Goal: Task Accomplishment & Management: Complete application form

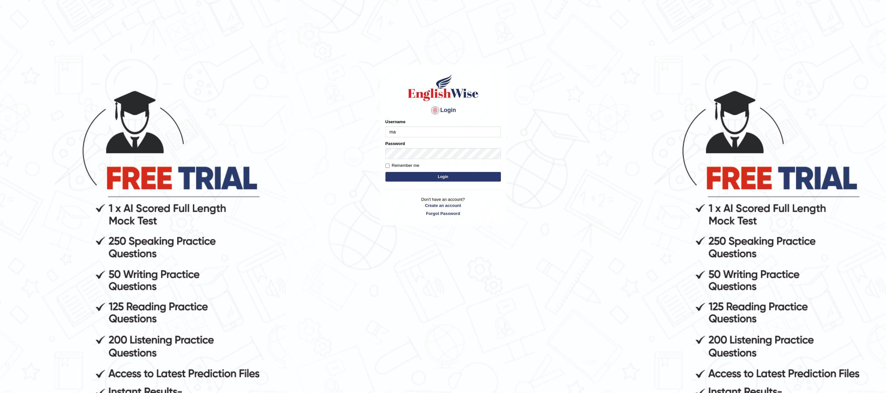
type input "m"
type input "mmr25"
click at [454, 182] on form "Please fix the following errors: Username mmr25 Password Remember me Login" at bounding box center [442, 151] width 115 height 64
click at [454, 177] on button "Login" at bounding box center [442, 177] width 115 height 10
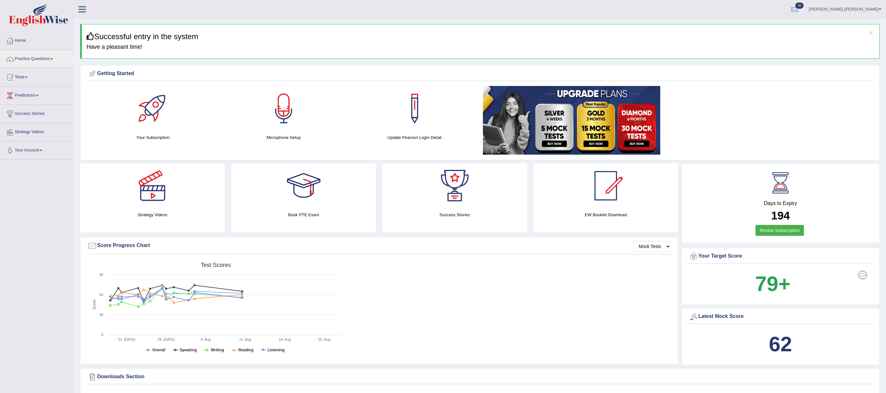
click at [37, 56] on link "Practice Questions" at bounding box center [36, 58] width 73 height 16
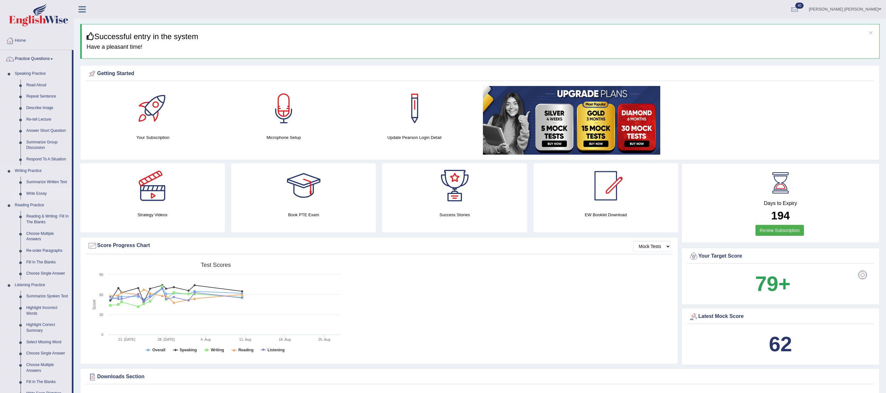
click at [33, 193] on link "Write Essay" at bounding box center [47, 194] width 48 height 12
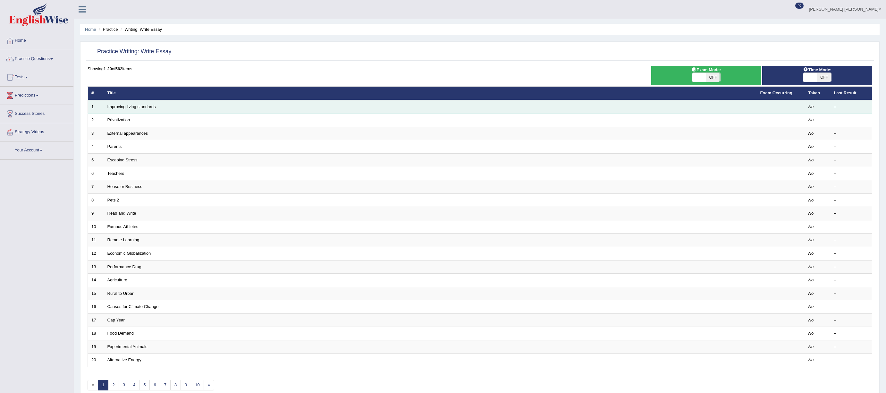
click at [441, 109] on td "Improving living standards" at bounding box center [430, 106] width 653 height 13
click at [145, 106] on link "Improving living standards" at bounding box center [131, 106] width 48 height 5
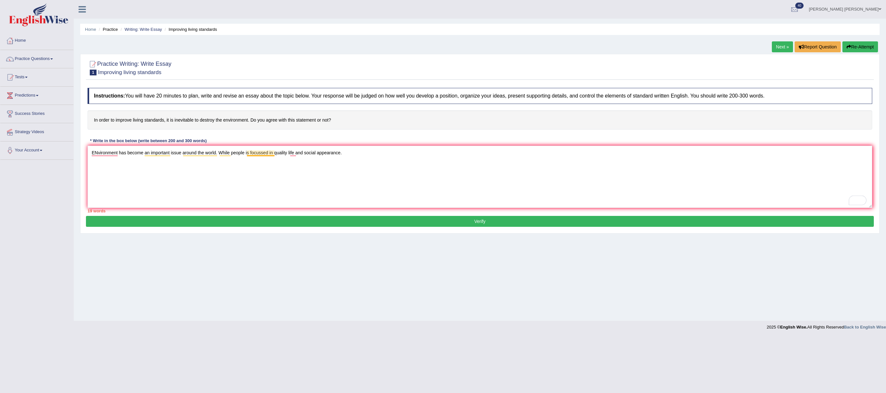
click at [250, 156] on textarea "ENvironment has become an important issue around the world. While people is foc…" at bounding box center [480, 177] width 785 height 62
click at [265, 153] on textarea "ENvironment has become an important issue around the world. While people are fo…" at bounding box center [480, 177] width 785 height 62
click at [275, 154] on textarea "ENvironment has become an important issue around the world. While people are fo…" at bounding box center [480, 177] width 785 height 62
drag, startPoint x: 98, startPoint y: 152, endPoint x: 138, endPoint y: 152, distance: 39.8
click at [98, 152] on textarea "ENvironment has become an important issue around the world. While people are fo…" at bounding box center [480, 177] width 785 height 62
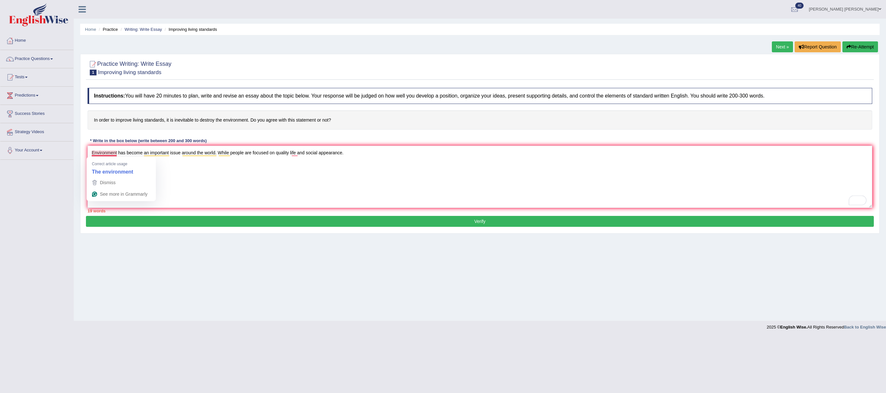
click at [97, 153] on textarea "Environment has become an important issue around the world. While people are fo…" at bounding box center [480, 177] width 785 height 62
drag, startPoint x: 300, startPoint y: 154, endPoint x: 325, endPoint y: 150, distance: 26.0
click at [300, 154] on textarea "The environment has become an important issue around the world. While people ar…" at bounding box center [480, 177] width 785 height 62
click at [285, 154] on textarea "The environment has become an important issue around the world. While people ar…" at bounding box center [480, 177] width 785 height 62
click at [402, 153] on textarea "The environment has become an important issue around the world. While people ar…" at bounding box center [480, 177] width 785 height 62
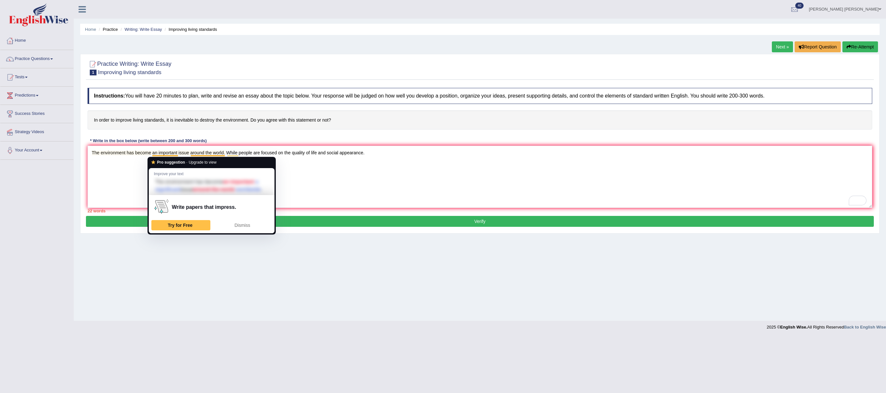
click at [143, 151] on textarea "The environment has become an important issue around the world. While people ar…" at bounding box center [480, 177] width 785 height 62
drag, startPoint x: 178, startPoint y: 152, endPoint x: 202, endPoint y: 151, distance: 24.7
click at [154, 152] on textarea "The environment has become an important issue around the world. While people ar…" at bounding box center [480, 177] width 785 height 62
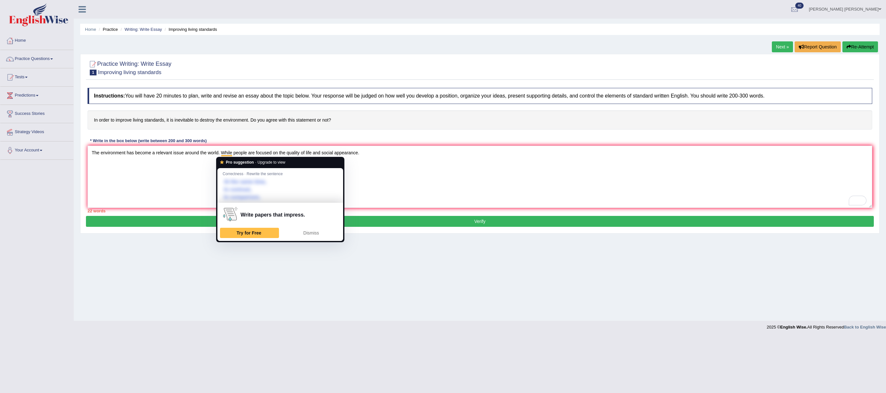
click at [386, 153] on textarea "The environment has become a relevant issue around the world. While people are …" at bounding box center [480, 177] width 785 height 62
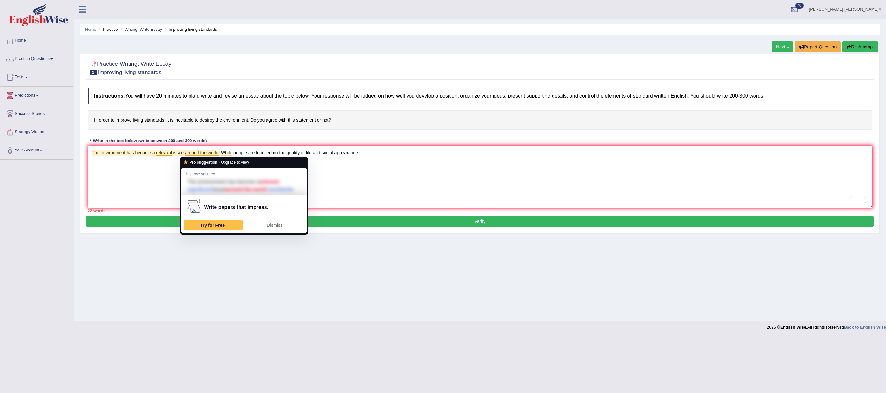
drag, startPoint x: 218, startPoint y: 152, endPoint x: 208, endPoint y: 154, distance: 10.4
click at [208, 154] on textarea "The environment has become a relevant issue around the world. While people are …" at bounding box center [480, 177] width 785 height 62
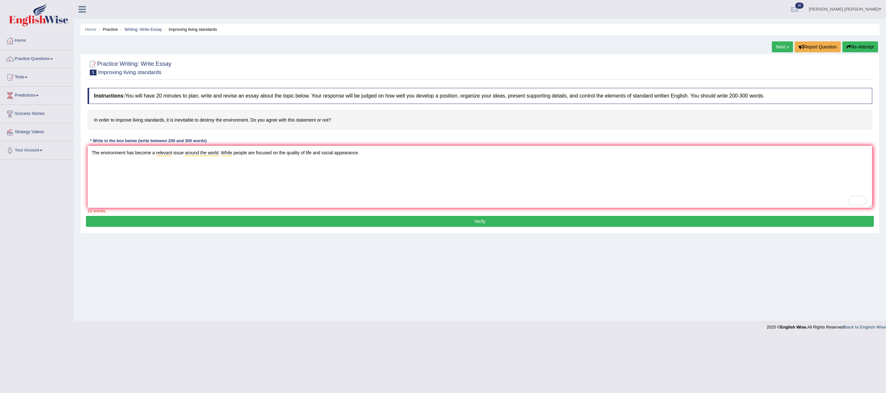
click at [375, 153] on textarea "The environment has become a relevant issue around the world. While people are …" at bounding box center [480, 177] width 785 height 62
click at [399, 153] on textarea "The environment has become a relevant issue around the world. While people are …" at bounding box center [480, 177] width 785 height 62
click at [505, 149] on textarea "The environment has become a relevant issue around the world. While people are …" at bounding box center [480, 177] width 785 height 62
type textarea "The environment has become a relevant issue around the world. While people are …"
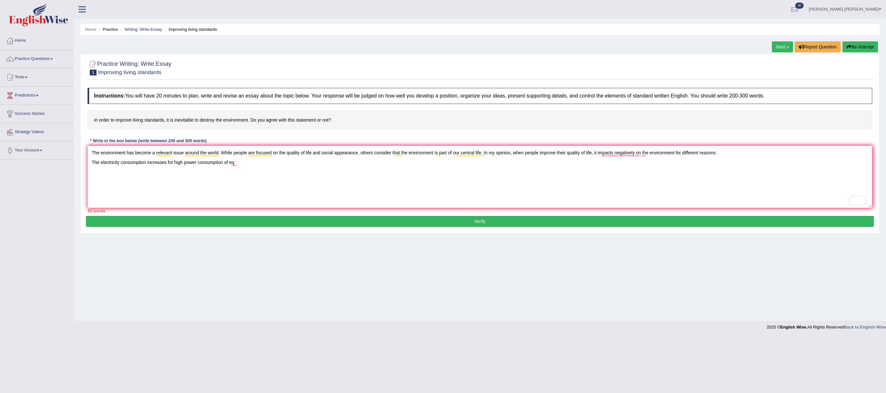
click at [183, 163] on textarea "The environment has become a relevant issue around the world. While people are …" at bounding box center [480, 177] width 785 height 62
drag, startPoint x: 174, startPoint y: 164, endPoint x: 171, endPoint y: 165, distance: 3.3
click at [169, 165] on textarea "The environment has become a relevant issue around the world. While people are …" at bounding box center [480, 177] width 785 height 62
click at [263, 164] on textarea "The environment has become a relevant issue around the world. While people are …" at bounding box center [480, 177] width 785 height 62
drag, startPoint x: 185, startPoint y: 164, endPoint x: 190, endPoint y: 164, distance: 4.9
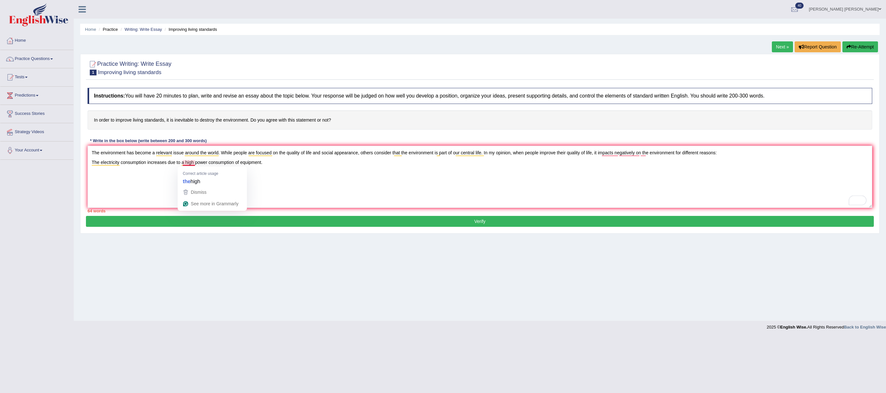
click at [185, 164] on textarea "The environment has become a relevant issue around the world. While people are …" at bounding box center [480, 177] width 785 height 62
click at [202, 174] on textarea "The environment has become a relevant issue around the world. While people are …" at bounding box center [480, 177] width 785 height 62
drag, startPoint x: 170, startPoint y: 174, endPoint x: 175, endPoint y: 174, distance: 4.5
click at [171, 174] on textarea "The environment has become a relevant issue around the world. While people are …" at bounding box center [480, 177] width 785 height 62
drag, startPoint x: 175, startPoint y: 173, endPoint x: 186, endPoint y: 170, distance: 10.9
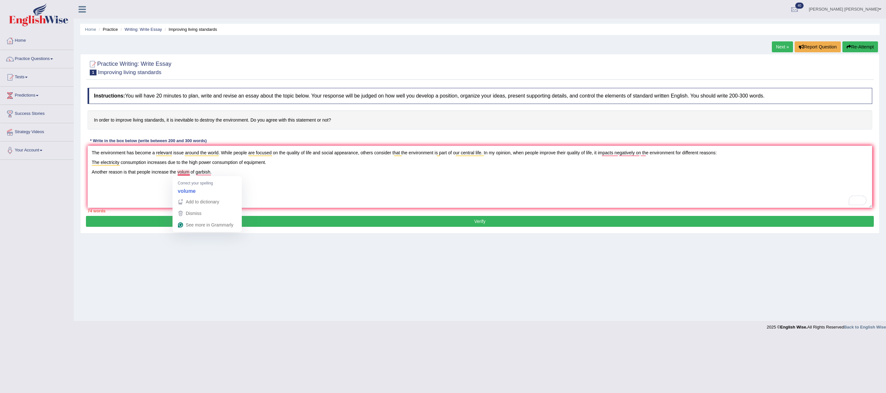
click at [176, 173] on textarea "The environment has become a relevant issue around the world. While people are …" at bounding box center [480, 177] width 785 height 62
drag, startPoint x: 212, startPoint y: 173, endPoint x: 222, endPoint y: 173, distance: 10.3
click at [212, 173] on textarea "The environment has become a relevant issue around the world. While people are …" at bounding box center [480, 177] width 785 height 62
click at [191, 171] on textarea "The environment has become a relevant issue around the world. While people are …" at bounding box center [480, 177] width 785 height 62
click at [231, 173] on textarea "The environment has become a relevant issue around the world. While people are …" at bounding box center [480, 177] width 785 height 62
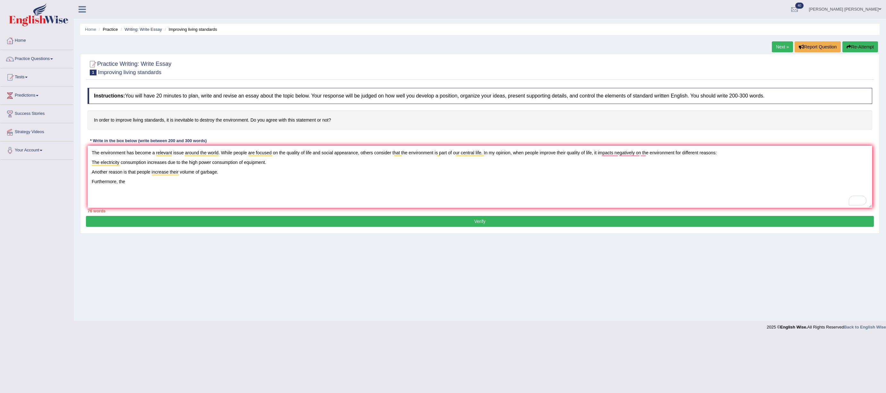
click at [723, 153] on textarea "The environment has become a relevant issue around the world. While people are …" at bounding box center [480, 177] width 785 height 62
click at [225, 182] on textarea "The environment has become a relevant issue around the world. While people are …" at bounding box center [480, 177] width 785 height 62
drag, startPoint x: 253, startPoint y: 188, endPoint x: 143, endPoint y: 184, distance: 110.1
click at [118, 185] on textarea "The environment has become a relevant issue around the world. While people are …" at bounding box center [480, 177] width 785 height 62
click at [272, 176] on textarea "The environment has become a relevant issue around the world. While people are …" at bounding box center [480, 177] width 785 height 62
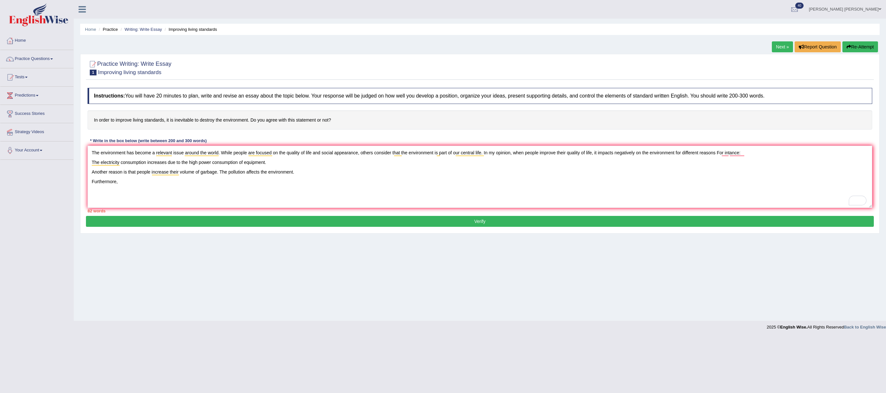
click at [721, 153] on textarea "The environment has become a relevant issue around the world. While people are …" at bounding box center [480, 177] width 785 height 62
click at [305, 172] on textarea "The environment has become a relevant issue around the world. While people are …" at bounding box center [480, 177] width 785 height 62
click at [211, 184] on textarea "The environment has become a relevant issue around the world. While people are …" at bounding box center [480, 177] width 785 height 62
click at [734, 155] on textarea "The environment has become a relevant issue around the world. While people are …" at bounding box center [480, 177] width 785 height 62
drag, startPoint x: 630, startPoint y: 153, endPoint x: 625, endPoint y: 154, distance: 5.2
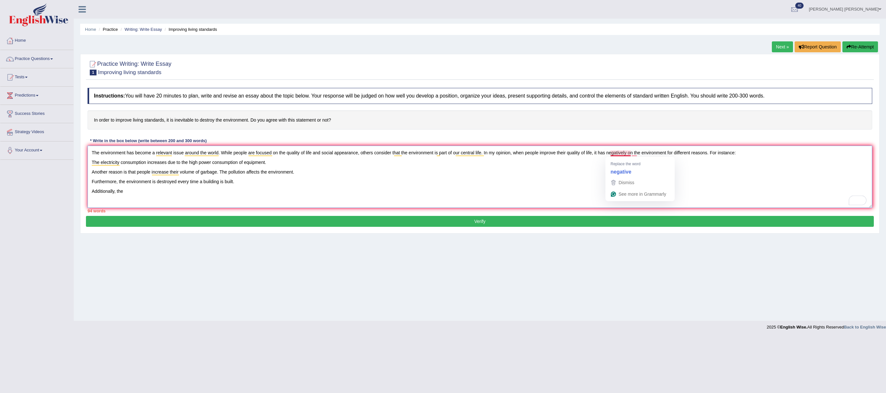
click at [625, 154] on textarea "The environment has become a relevant issue around the world. While people are …" at bounding box center [480, 177] width 785 height 62
click at [626, 154] on textarea "The environment has become a relevant issue around the world. While people are …" at bounding box center [480, 177] width 785 height 62
click at [585, 164] on textarea "The environment has become a relevant issue around the world. While people are …" at bounding box center [480, 177] width 785 height 62
click at [133, 197] on textarea "The environment has become a relevant issue around the world. While people are …" at bounding box center [480, 177] width 785 height 62
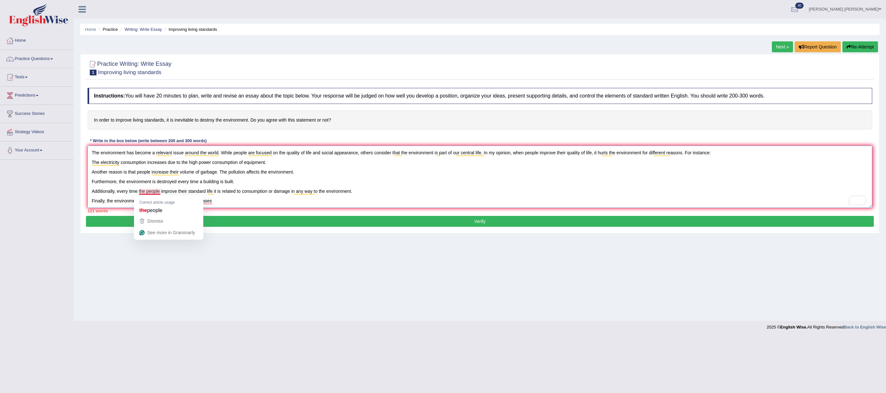
click at [145, 190] on textarea "The environment has become a relevant issue around the world. While people are …" at bounding box center [480, 177] width 785 height 62
click at [147, 203] on textarea "The environment has become a relevant issue around the world. While people are …" at bounding box center [480, 177] width 785 height 62
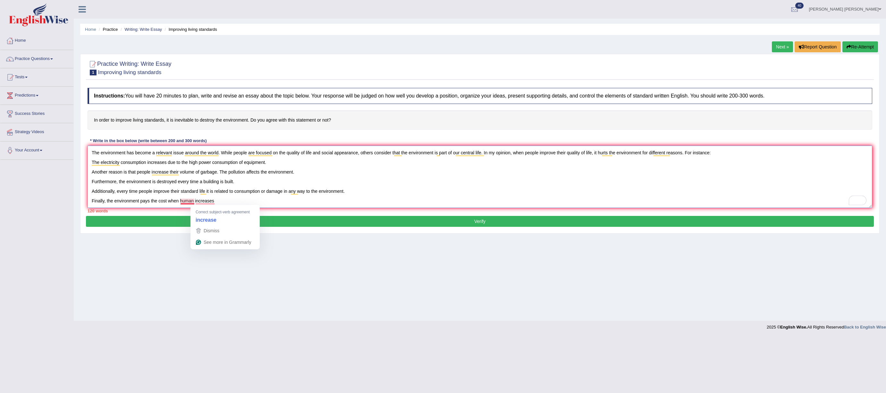
click at [194, 202] on textarea "The environment has become a relevant issue around the world. While people are …" at bounding box center [480, 177] width 785 height 62
click at [221, 204] on textarea "The environment has become a relevant issue around the world. While people are …" at bounding box center [480, 177] width 785 height 62
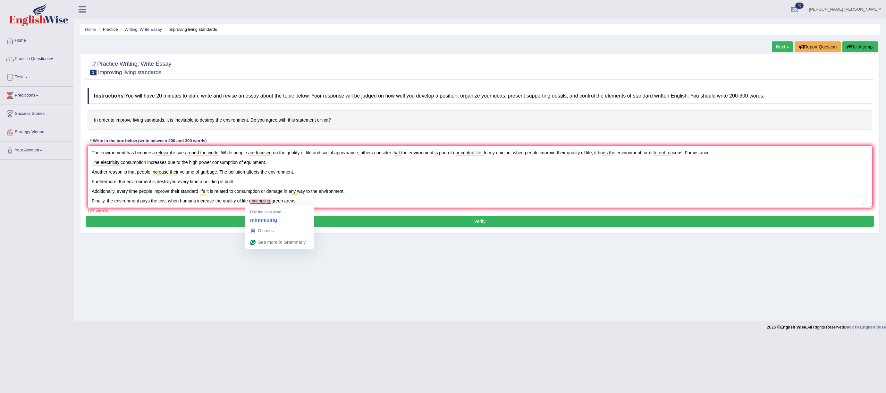
drag, startPoint x: 265, startPoint y: 199, endPoint x: 271, endPoint y: 200, distance: 5.9
click at [264, 200] on textarea "The environment has become a relevant issue around the world. While people are …" at bounding box center [480, 177] width 785 height 62
click at [249, 200] on textarea "The environment has become a relevant issue around the world. While people are …" at bounding box center [480, 177] width 785 height 62
click at [320, 200] on textarea "The environment has become a relevant issue around the world. While people are …" at bounding box center [480, 177] width 785 height 62
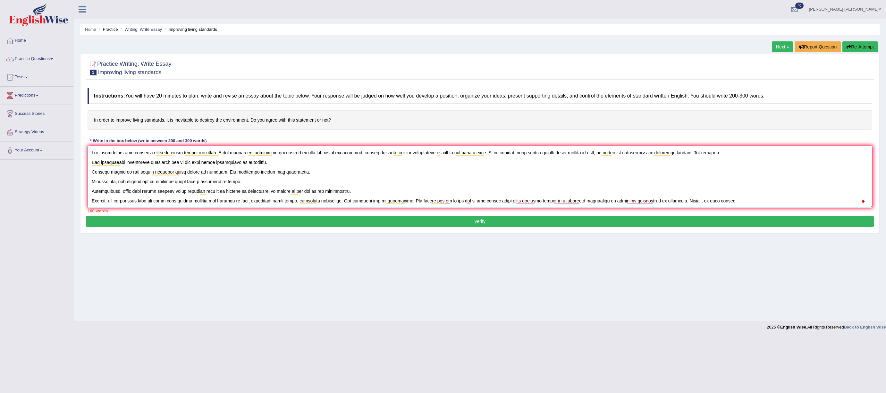
type textarea "The environment has become a relevant issue around the world. While people are …"
click at [524, 203] on textarea "To enrich screen reader interactions, please activate Accessibility in Grammarl…" at bounding box center [480, 177] width 785 height 62
click at [828, 198] on textarea "To enrich screen reader interactions, please activate Accessibility in Grammarl…" at bounding box center [480, 177] width 785 height 62
drag, startPoint x: 815, startPoint y: 201, endPoint x: 795, endPoint y: 201, distance: 19.9
click at [795, 201] on textarea "To enrich screen reader interactions, please activate Accessibility in Grammarl…" at bounding box center [480, 177] width 785 height 62
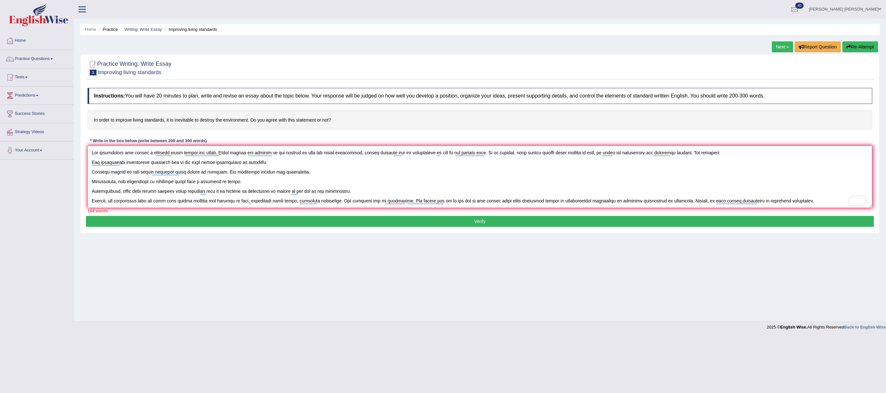
click at [364, 192] on textarea "To enrich screen reader interactions, please activate Accessibility in Grammarl…" at bounding box center [480, 177] width 785 height 62
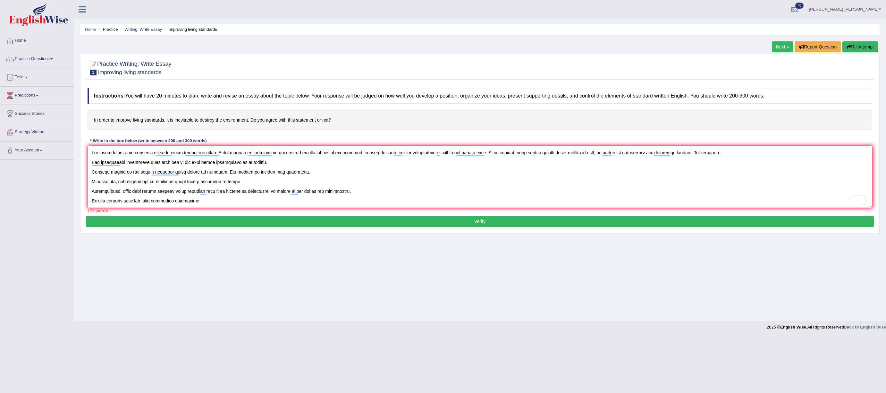
click at [147, 203] on textarea "To enrich screen reader interactions, please activate Accessibility in Grammarl…" at bounding box center [480, 177] width 785 height 62
click at [237, 200] on textarea "To enrich screen reader interactions, please activate Accessibility in Grammarl…" at bounding box center [480, 177] width 785 height 62
click at [243, 201] on textarea "To enrich screen reader interactions, please activate Accessibility in Grammarl…" at bounding box center [480, 177] width 785 height 62
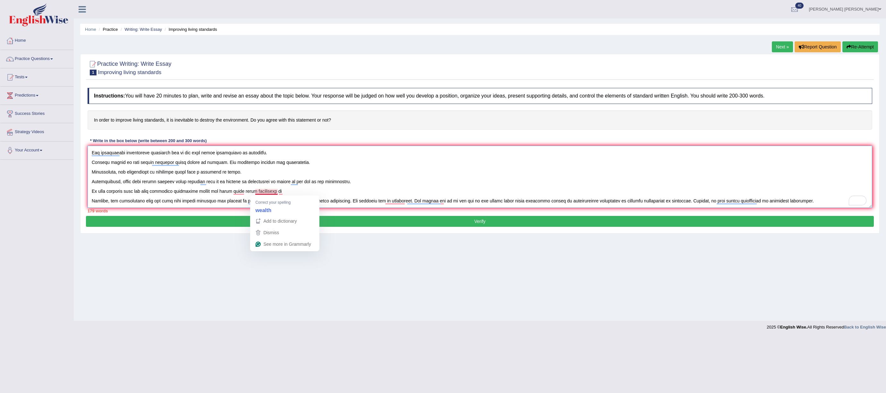
drag, startPoint x: 279, startPoint y: 200, endPoint x: 296, endPoint y: 187, distance: 21.5
click at [269, 191] on textarea "To enrich screen reader interactions, please activate Accessibility in Grammarl…" at bounding box center [480, 177] width 785 height 62
click at [296, 191] on textarea "To enrich screen reader interactions, please activate Accessibility in Grammarl…" at bounding box center [480, 177] width 785 height 62
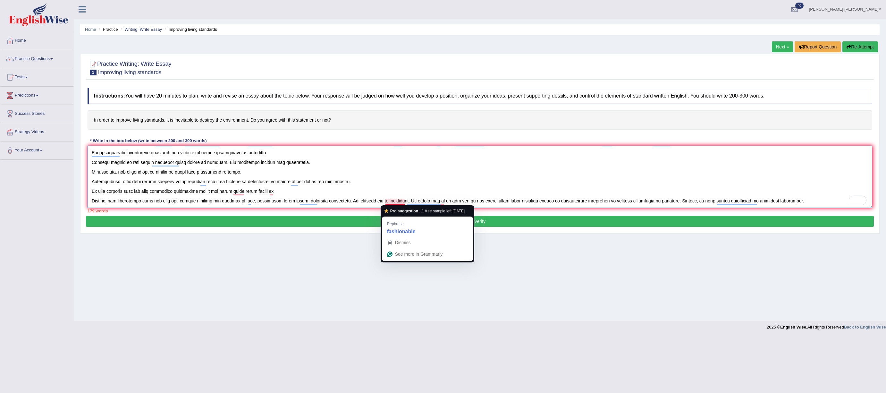
click at [403, 201] on textarea "To enrich screen reader interactions, please activate Accessibility in Grammarl…" at bounding box center [480, 177] width 785 height 62
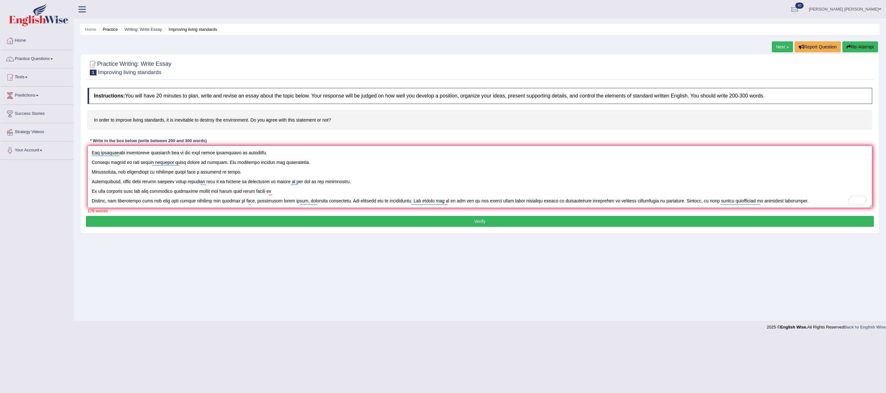
click at [282, 189] on textarea "To enrich screen reader interactions, please activate Accessibility in Grammarl…" at bounding box center [480, 177] width 785 height 62
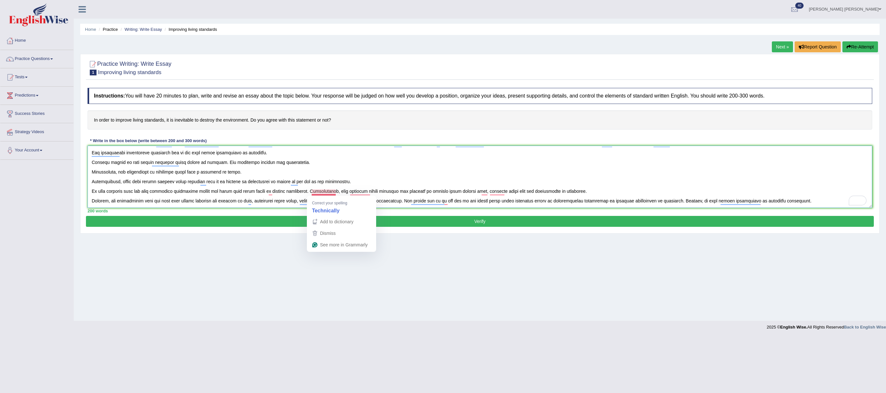
drag, startPoint x: 321, startPoint y: 189, endPoint x: 325, endPoint y: 191, distance: 4.8
click at [321, 189] on textarea "To enrich screen reader interactions, please activate Accessibility in Grammarl…" at bounding box center [480, 177] width 785 height 62
click at [353, 192] on textarea "To enrich screen reader interactions, please activate Accessibility in Grammarl…" at bounding box center [480, 177] width 785 height 62
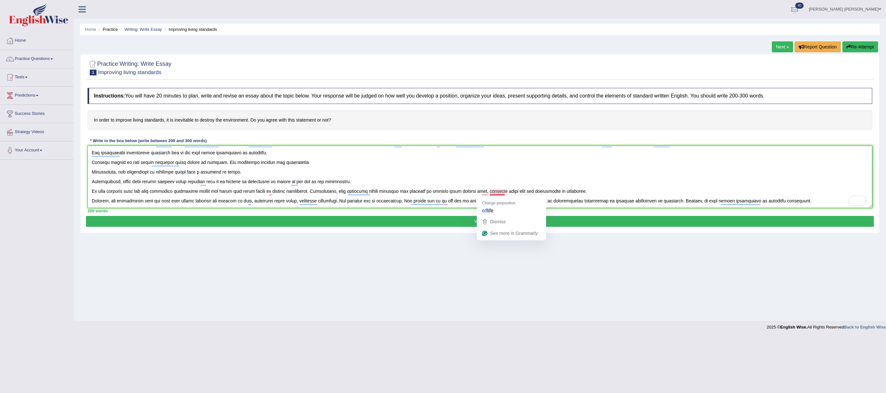
click at [492, 191] on textarea "To enrich screen reader interactions, please activate Accessibility in Grammarl…" at bounding box center [480, 177] width 785 height 62
click at [482, 194] on textarea "To enrich screen reader interactions, please activate Accessibility in Grammarl…" at bounding box center [480, 177] width 785 height 62
click at [271, 193] on textarea "To enrich screen reader interactions, please activate Accessibility in Grammarl…" at bounding box center [480, 177] width 785 height 62
drag, startPoint x: 447, startPoint y: 203, endPoint x: 456, endPoint y: 201, distance: 8.9
click at [447, 203] on textarea "To enrich screen reader interactions, please activate Accessibility in Grammarl…" at bounding box center [480, 177] width 785 height 62
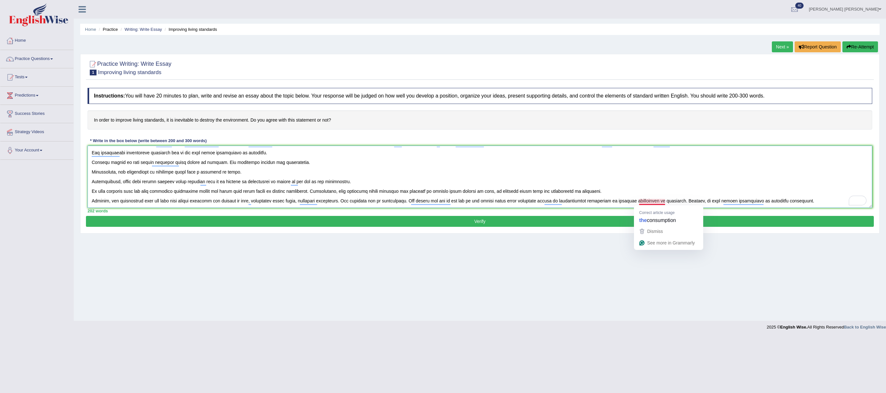
drag, startPoint x: 640, startPoint y: 202, endPoint x: 644, endPoint y: 201, distance: 4.1
click at [640, 202] on textarea "To enrich screen reader interactions, please activate Accessibility in Grammarl…" at bounding box center [480, 177] width 785 height 62
type textarea "The environment has become a relevant issue around the world. While people are …"
click at [639, 222] on button "Verify" at bounding box center [480, 221] width 788 height 11
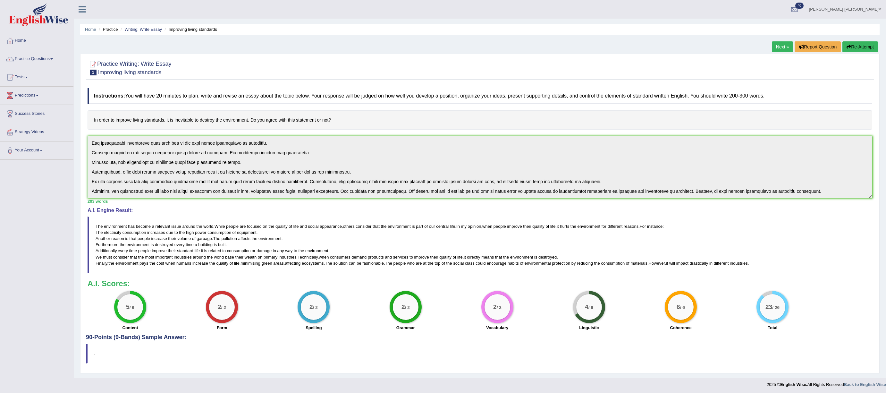
click at [125, 66] on h2 "Practice Writing: Write Essay 1 Improving living standards" at bounding box center [130, 67] width 84 height 16
click at [123, 63] on h2 "Practice Writing: Write Essay 1 Improving living standards" at bounding box center [130, 67] width 84 height 16
click at [774, 45] on link "Next »" at bounding box center [782, 46] width 21 height 11
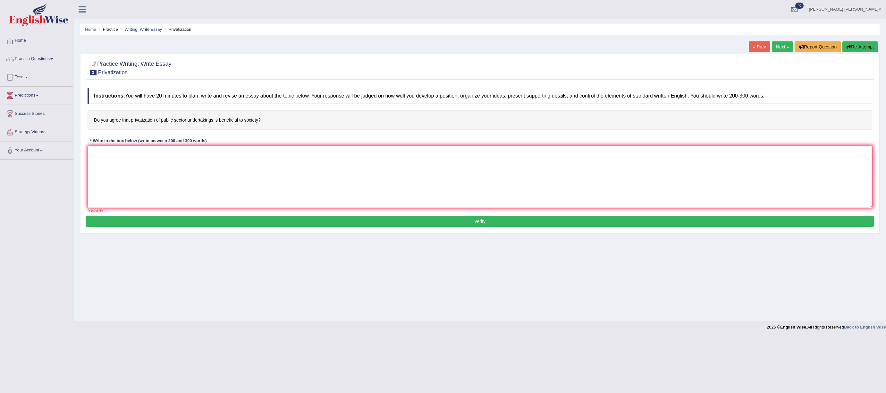
click at [361, 173] on textarea at bounding box center [480, 177] width 785 height 62
click at [278, 182] on textarea "To enrich screen reader interactions, please activate Accessibility in Grammarl…" at bounding box center [480, 177] width 785 height 62
type textarea "P"
click at [183, 154] on textarea "Privatization has become an important issues for politicians and people in diff…" at bounding box center [480, 177] width 785 height 62
click at [358, 151] on textarea "Privatization has become an important issue for politicians and people in diffe…" at bounding box center [480, 177] width 785 height 62
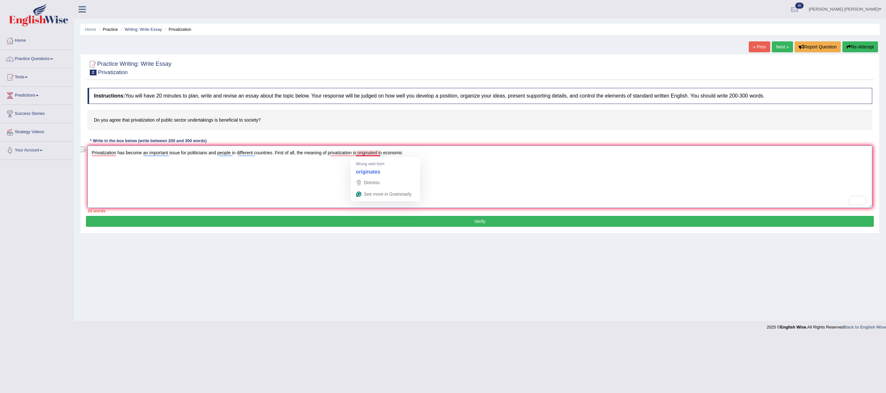
drag, startPoint x: 411, startPoint y: 153, endPoint x: 393, endPoint y: 147, distance: 18.9
click at [356, 154] on textarea "Privatization has become an important issue for politicians and people in diffe…" at bounding box center [480, 177] width 785 height 62
click at [423, 151] on textarea "Privatization has become an important issue for politicians and people in diffe…" at bounding box center [480, 177] width 785 height 62
drag, startPoint x: 407, startPoint y: 151, endPoint x: 355, endPoint y: 152, distance: 52.3
click at [355, 152] on textarea "Privatization has become an important issue for politicians and people in diffe…" at bounding box center [480, 177] width 785 height 62
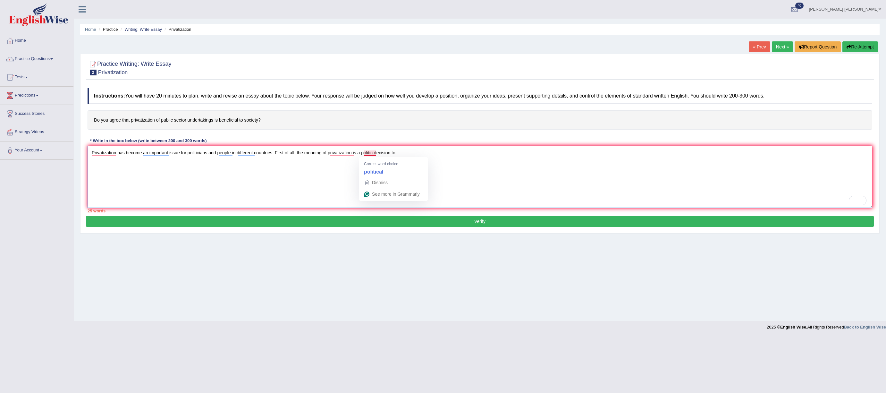
drag, startPoint x: 375, startPoint y: 154, endPoint x: 391, endPoint y: 154, distance: 15.4
click at [375, 154] on textarea "Privatization has become an important issue for politicians and people in diffe…" at bounding box center [480, 177] width 785 height 62
click at [425, 157] on textarea "Privatization has become an important issue for politicians and people in diffe…" at bounding box center [480, 177] width 785 height 62
click at [416, 152] on textarea "Privatization has become an important issue for politicians and people in diffe…" at bounding box center [480, 177] width 785 height 62
click at [457, 151] on textarea "Privatization has become an important issue for politicians and people in diffe…" at bounding box center [480, 177] width 785 height 62
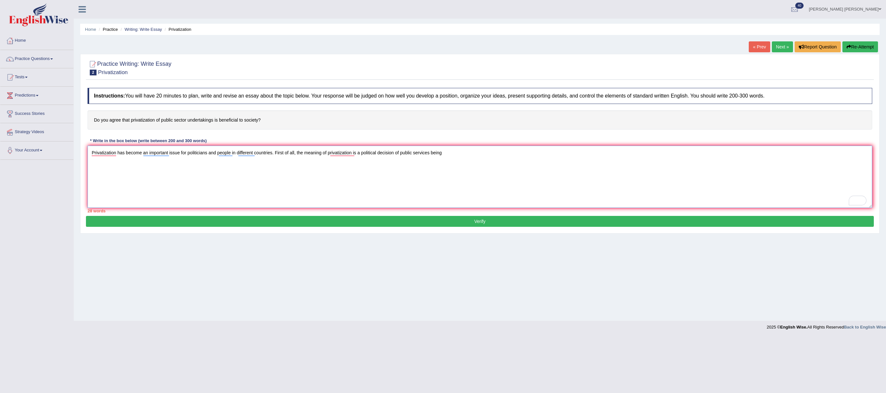
drag, startPoint x: 403, startPoint y: 152, endPoint x: 418, endPoint y: 151, distance: 14.8
click at [403, 152] on textarea "Privatization has become an important issue for politicians and people in diffe…" at bounding box center [480, 177] width 785 height 62
click at [458, 152] on textarea "Privatization has become an important issue for politicians and people in diffe…" at bounding box center [480, 177] width 785 height 62
type textarea "Privatization has become an important issue for politicians and people in diffe…"
click at [766, 157] on textarea "Privatization has become an important issue for politicians and people in diffe…" at bounding box center [480, 177] width 785 height 62
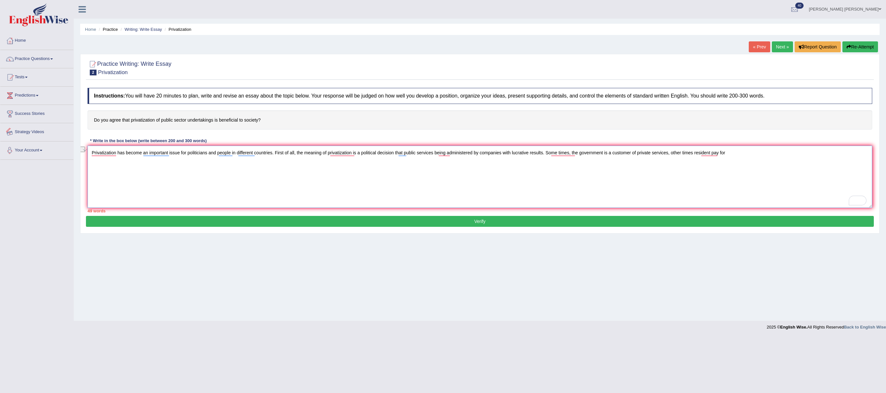
drag, startPoint x: 770, startPoint y: 157, endPoint x: 0, endPoint y: 133, distance: 769.9
click at [0, 132] on div "Toggle navigation Home Practice Questions Speaking Practice Read Aloud Repeat S…" at bounding box center [443, 166] width 886 height 333
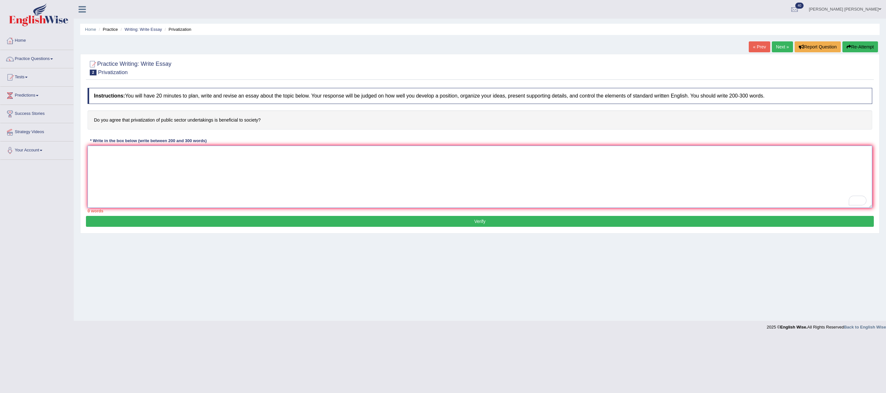
click at [239, 158] on textarea "To enrich screen reader interactions, please activate Accessibility in Grammarl…" at bounding box center [480, 177] width 785 height 62
click at [230, 163] on textarea "To enrich screen reader interactions, please activate Accessibility in Grammarl…" at bounding box center [480, 177] width 785 height 62
paste textarea "X plays an important role in X. Nowadays, X has been relevant for X First of al…"
drag, startPoint x: 94, startPoint y: 153, endPoint x: 89, endPoint y: 154, distance: 5.1
click at [89, 154] on textarea "X plays an important role in X. Nowadays, X has been relevant for X First of al…" at bounding box center [480, 177] width 785 height 62
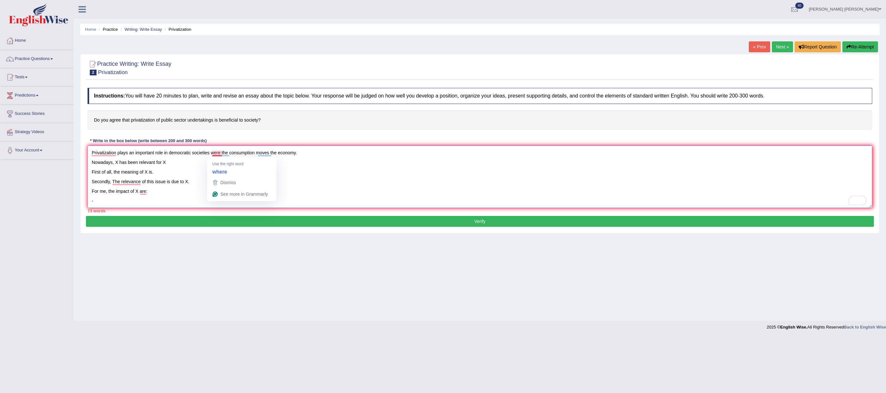
click at [214, 154] on textarea "Privatization plays an important role in democratic societies were the consumpt…" at bounding box center [480, 177] width 785 height 62
click at [274, 155] on textarea "Privatization plays an important role in democratic societies where the consump…" at bounding box center [480, 177] width 785 height 62
click at [117, 161] on textarea "Privatization plays an important role in democratic societies where the consump…" at bounding box center [480, 177] width 785 height 62
click at [200, 164] on textarea "Privatization plays an important role in democratic societies where the consump…" at bounding box center [480, 177] width 785 height 62
click at [197, 172] on textarea "Privatization plays an important role in democratic societies where the consump…" at bounding box center [480, 177] width 785 height 62
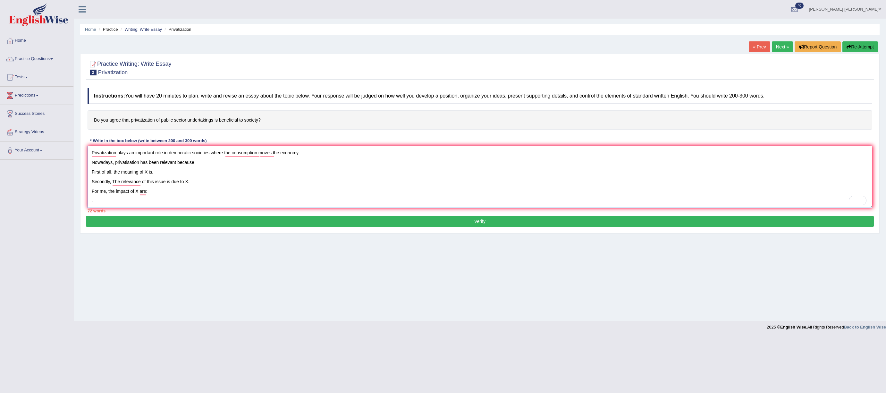
click at [204, 160] on textarea "Privatization plays an important role in democratic societies where the consump…" at bounding box center [480, 177] width 785 height 62
drag, startPoint x: 232, startPoint y: 161, endPoint x: 238, endPoint y: 161, distance: 5.5
click at [232, 161] on textarea "Privatization plays an important role in democratic societies where the consump…" at bounding box center [480, 177] width 785 height 62
click at [323, 169] on textarea "Privatization plays an important role in democratic societies where the consump…" at bounding box center [480, 177] width 785 height 62
click at [319, 160] on textarea "Privatization plays an important role in democratic societies where the consump…" at bounding box center [480, 177] width 785 height 62
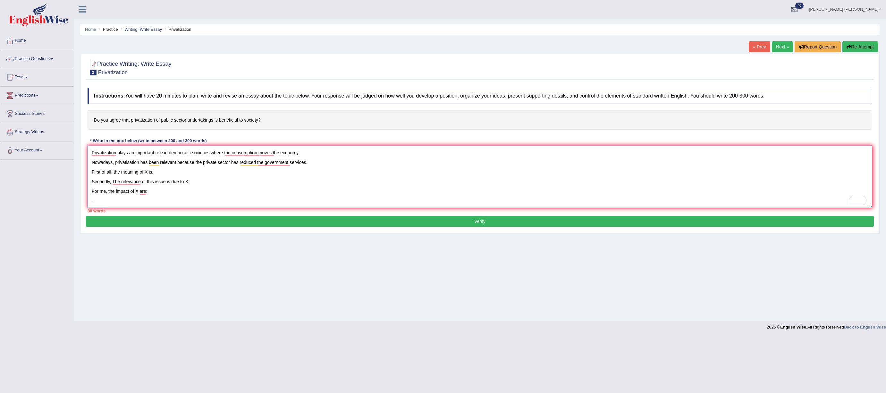
scroll to position [0, 0]
click at [171, 189] on textarea "Privatization plays an important role in democratic societies where the consump…" at bounding box center [480, 177] width 785 height 62
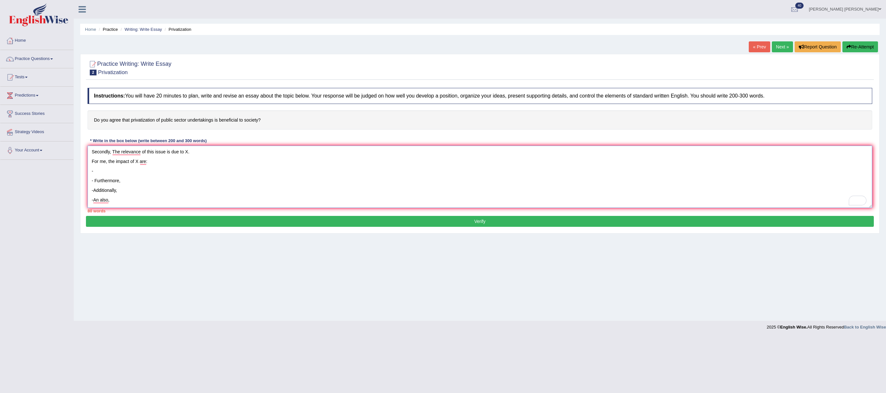
scroll to position [31, 0]
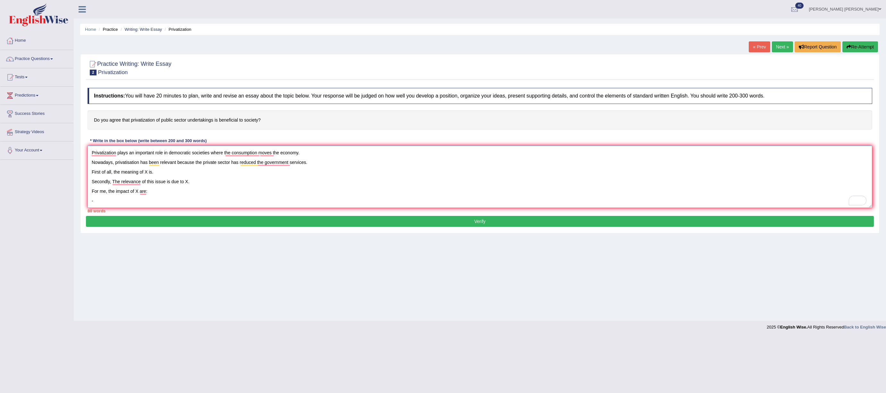
click at [168, 169] on textarea "Privatization plays an important role in democratic societies where the consump…" at bounding box center [480, 177] width 785 height 62
click at [159, 170] on textarea "Privatization plays an important role in democratic societies where the consump…" at bounding box center [480, 177] width 785 height 62
click at [211, 171] on textarea "Privatization plays an important role in democratic societies where the consump…" at bounding box center [480, 177] width 785 height 62
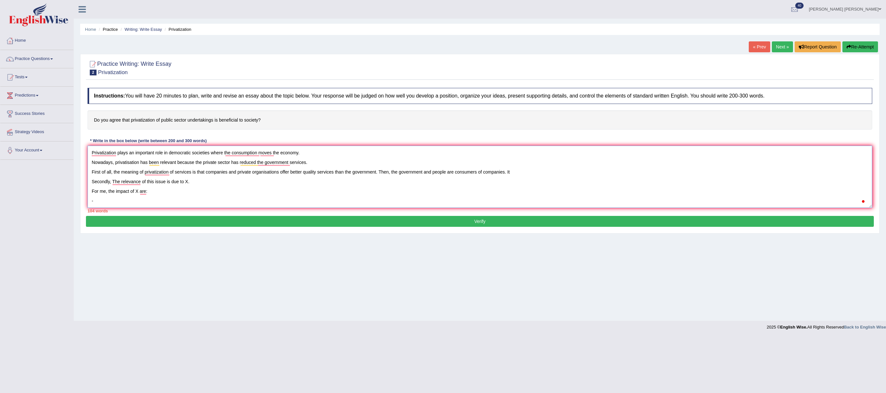
type textarea "Privatization plays an important role in democratic societies where the consump…"
drag, startPoint x: 196, startPoint y: 176, endPoint x: 187, endPoint y: 177, distance: 9.0
click at [187, 177] on textarea "Privatization plays an important role in democratic societies where the consump…" at bounding box center [480, 177] width 785 height 62
drag, startPoint x: 114, startPoint y: 174, endPoint x: 133, endPoint y: 173, distance: 18.6
click at [114, 174] on textarea "Privatization plays an important role in democratic societies where the consump…" at bounding box center [480, 177] width 785 height 62
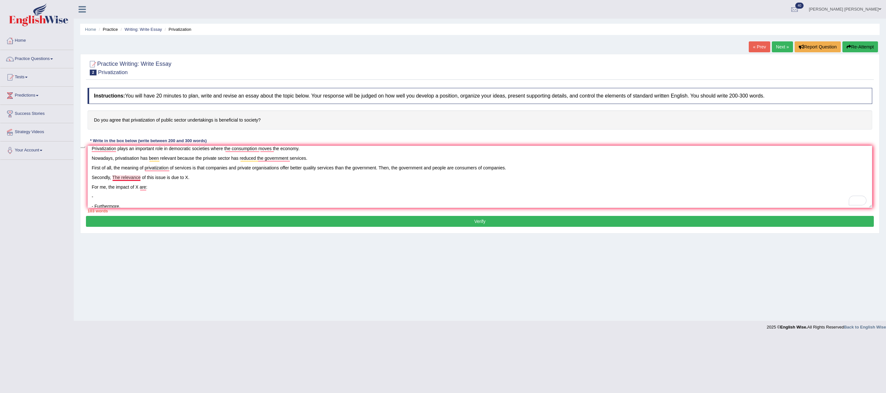
drag, startPoint x: 195, startPoint y: 178, endPoint x: 113, endPoint y: 177, distance: 81.8
click at [113, 177] on textarea "Privatization plays an important role in democratic societies where the consump…" at bounding box center [480, 177] width 785 height 62
drag, startPoint x: 134, startPoint y: 177, endPoint x: 157, endPoint y: 176, distance: 23.1
click at [134, 177] on textarea "Privatization plays an important role in democratic societies where the consump…" at bounding box center [480, 177] width 785 height 62
drag, startPoint x: 150, startPoint y: 177, endPoint x: 139, endPoint y: 178, distance: 11.2
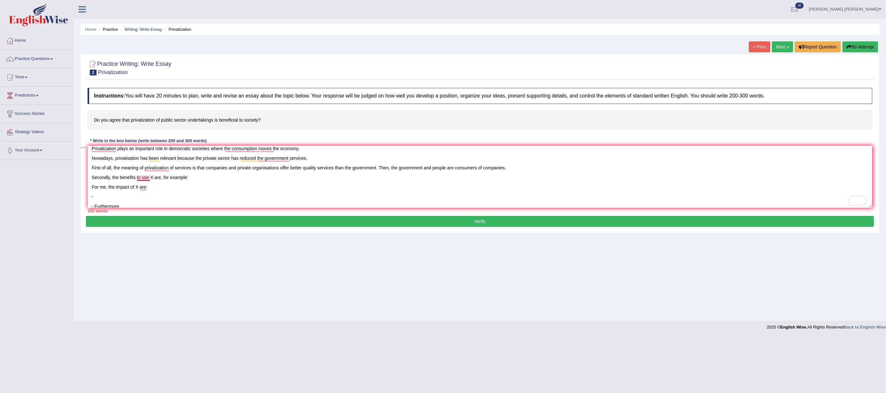
click at [138, 178] on textarea "Privatization plays an important role in democratic societies where the consump…" at bounding box center [480, 177] width 785 height 62
click at [87, 177] on div "Practice Writing: Write Essay 2 Privatization Instructions: You will have 20 mi…" at bounding box center [479, 144] width 799 height 180
click at [200, 185] on textarea "Privatization plays an important role in democratic societies where the consump…" at bounding box center [480, 177] width 785 height 62
drag, startPoint x: 205, startPoint y: 183, endPoint x: 79, endPoint y: 186, distance: 126.0
click at [79, 186] on div "Home Practice Writing: Write Essay Privatization « Prev Next » Report Question …" at bounding box center [480, 160] width 812 height 321
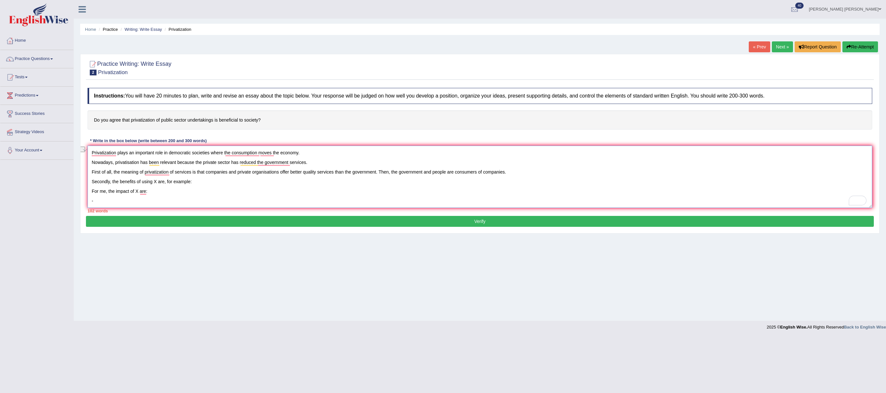
drag, startPoint x: 115, startPoint y: 171, endPoint x: 119, endPoint y: 171, distance: 4.2
click at [115, 171] on textarea "Privatization plays an important role in democratic societies where the consump…" at bounding box center [480, 177] width 785 height 62
drag, startPoint x: 114, startPoint y: 182, endPoint x: 104, endPoint y: 182, distance: 9.6
click at [88, 184] on div "Practice Writing: Write Essay 2 Privatization Instructions: You will have 20 mi…" at bounding box center [479, 144] width 799 height 180
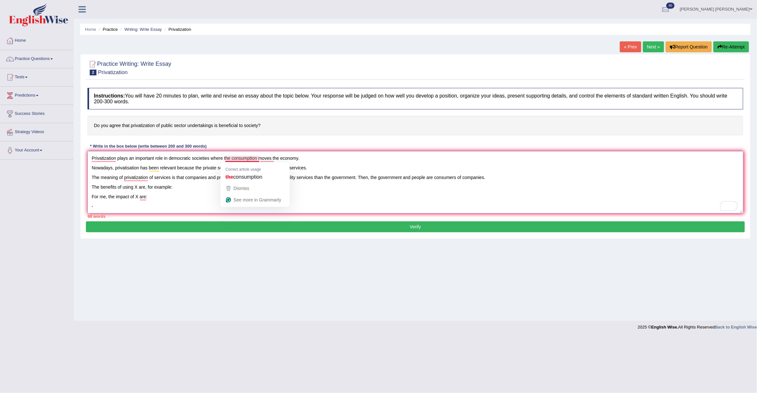
drag, startPoint x: 232, startPoint y: 156, endPoint x: 237, endPoint y: 155, distance: 5.2
click at [232, 156] on textarea "Privatization plays an important role in democratic societies where the consump…" at bounding box center [416, 182] width 656 height 62
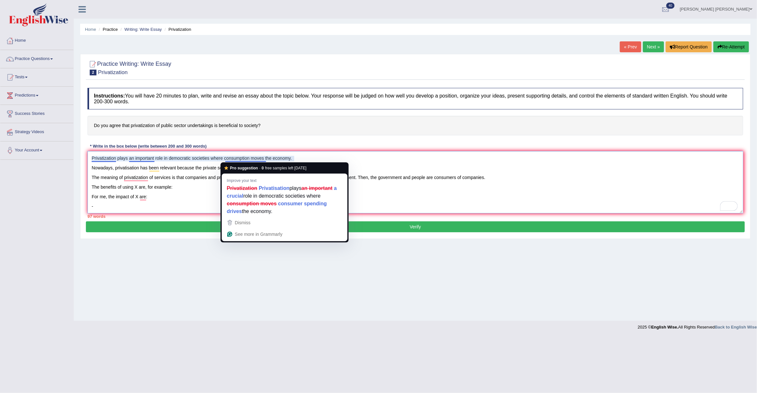
click at [311, 155] on textarea "Privatization plays an important role in democratic societies where consumption…" at bounding box center [416, 182] width 656 height 62
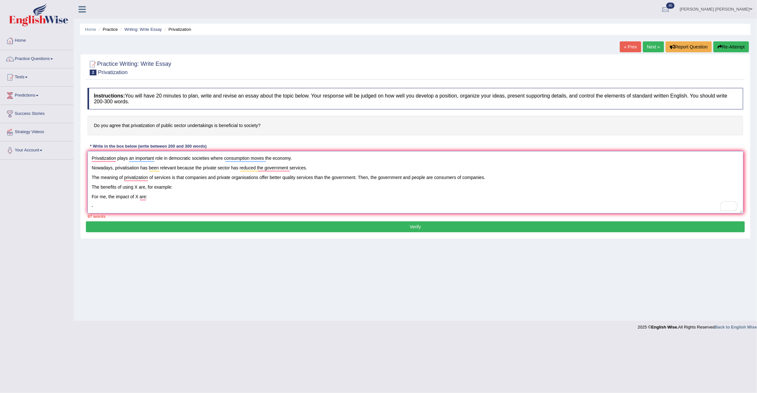
click at [316, 155] on textarea "Privatization plays an important role in democratic societies where consumption…" at bounding box center [416, 182] width 656 height 62
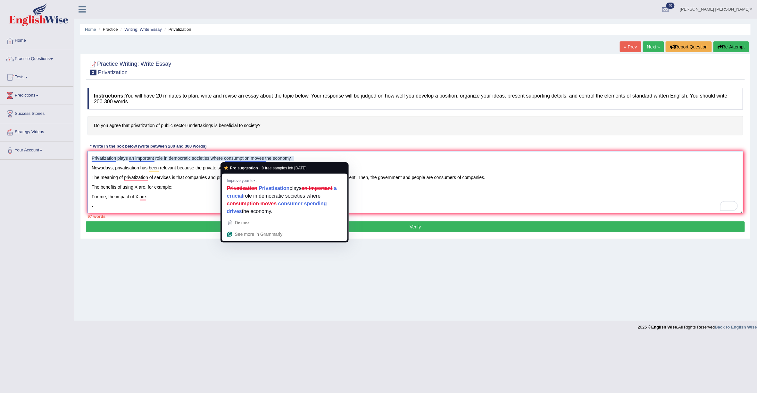
click at [254, 157] on textarea "Privatization plays an important role in democratic societies where consumption…" at bounding box center [416, 182] width 656 height 62
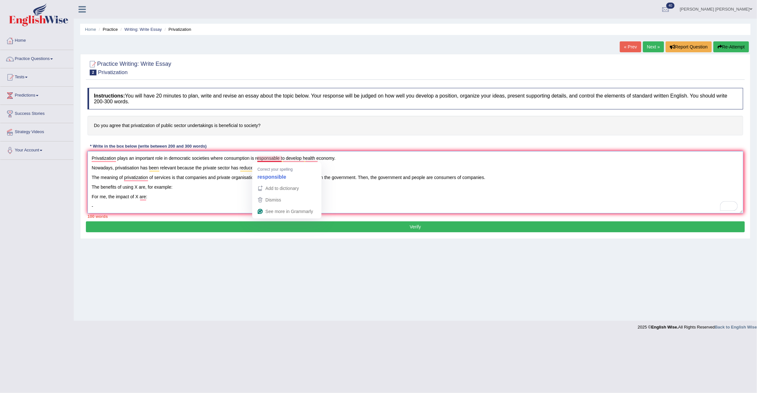
drag, startPoint x: 277, startPoint y: 158, endPoint x: 289, endPoint y: 153, distance: 12.5
click at [277, 158] on textarea "Privatization plays an important role in democratic societies where consumption…" at bounding box center [416, 182] width 656 height 62
click at [286, 159] on textarea "Privatization plays an important role in democratic societies where consumption…" at bounding box center [416, 182] width 656 height 62
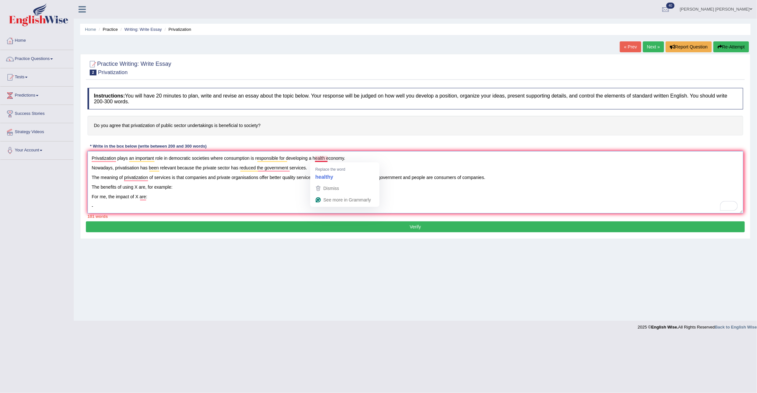
drag, startPoint x: 328, startPoint y: 160, endPoint x: 335, endPoint y: 159, distance: 6.8
click at [328, 160] on textarea "Privatization plays an important role in democratic societies where consumption…" at bounding box center [416, 182] width 656 height 62
drag, startPoint x: 108, startPoint y: 208, endPoint x: 84, endPoint y: 136, distance: 76.0
click at [84, 136] on div "Practice Writing: Write Essay 2 Privatization Instructions: You will have 20 mi…" at bounding box center [415, 146] width 671 height 185
paste textarea "X plays an important role in X. Nowadays, X has been relevant because the X The…"
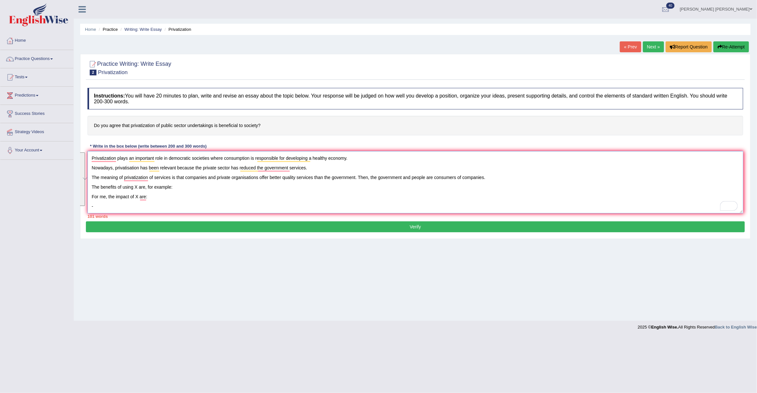
type textarea "X plays an important role in X. Nowadays, X has been relevant because the X The…"
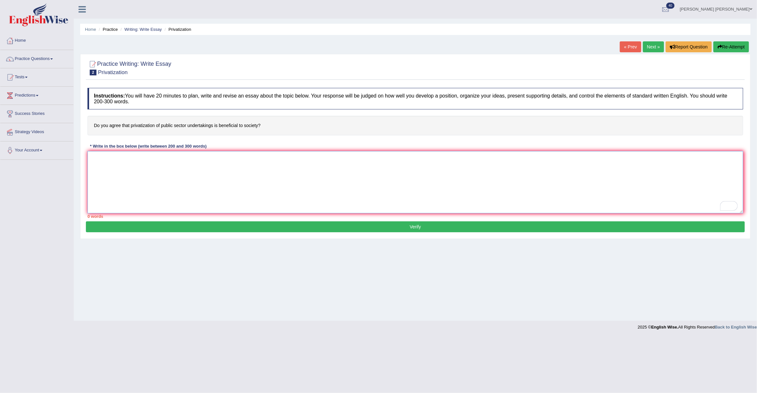
paste textarea "X plays an important role in X. Nowadays, X has been relevant because the X The…"
drag, startPoint x: 94, startPoint y: 157, endPoint x: 98, endPoint y: 155, distance: 4.3
click at [94, 157] on textarea "X plays an important role in X. Nowadays, X has been relevant because the X The…" at bounding box center [416, 182] width 656 height 62
click at [183, 161] on textarea "Privatisation plays an important role in X. Nowadays, X has been relevant becau…" at bounding box center [416, 182] width 656 height 62
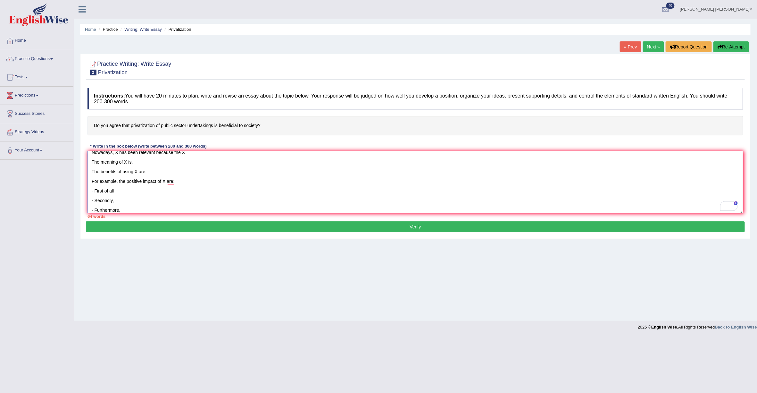
click at [166, 182] on textarea "Privatisation plays an important role in our society. Nowadays, X has been rele…" at bounding box center [416, 182] width 656 height 62
click at [137, 189] on textarea "Privatisation plays an important role in our society. Nowadays, X has been rele…" at bounding box center [416, 182] width 656 height 62
click at [93, 188] on textarea "Privatisation plays an important role in our society. Nowadays, X has been rele…" at bounding box center [416, 182] width 656 height 62
drag, startPoint x: 122, startPoint y: 193, endPoint x: 109, endPoint y: 192, distance: 12.5
click at [95, 193] on textarea "Privatisation plays an important role in our society. Nowadays, X has been rele…" at bounding box center [416, 182] width 656 height 62
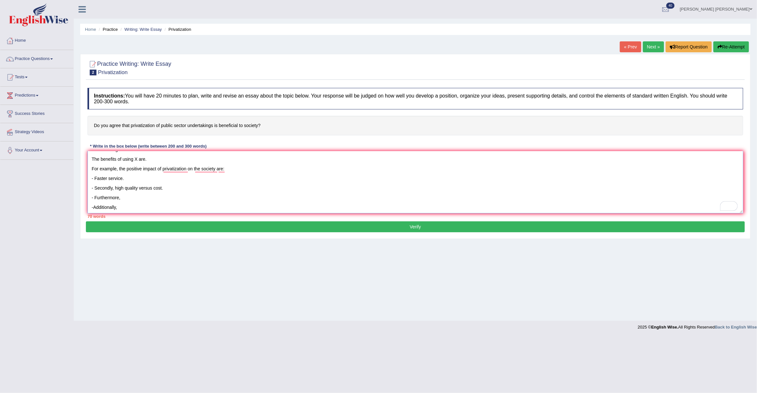
scroll to position [31, 0]
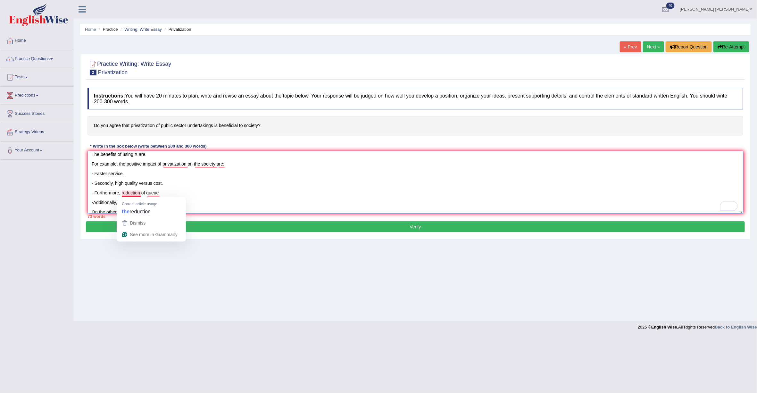
drag, startPoint x: 121, startPoint y: 195, endPoint x: 127, endPoint y: 193, distance: 5.8
click at [121, 195] on textarea "Privatisation plays an important role in our society. Nowadays, X has been rele…" at bounding box center [416, 182] width 656 height 62
drag, startPoint x: 154, startPoint y: 195, endPoint x: 158, endPoint y: 195, distance: 4.2
click at [154, 195] on textarea "Privatisation plays an important role in our society. Nowadays, X has been rele…" at bounding box center [416, 182] width 656 height 62
click at [193, 195] on textarea "Privatisation plays an important role in our society. Nowadays, X has been rele…" at bounding box center [416, 182] width 656 height 62
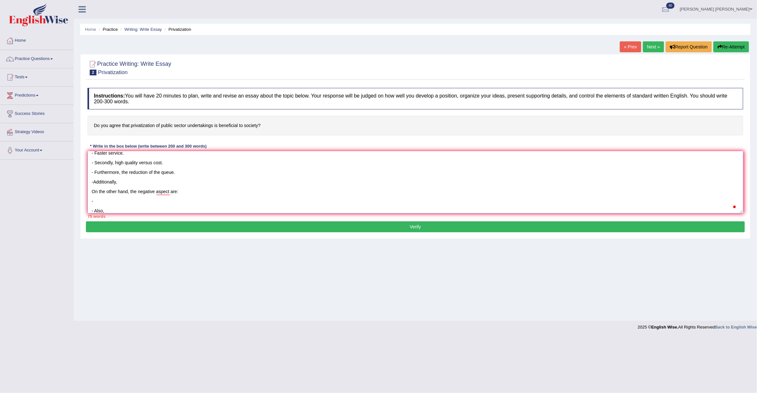
scroll to position [61, 0]
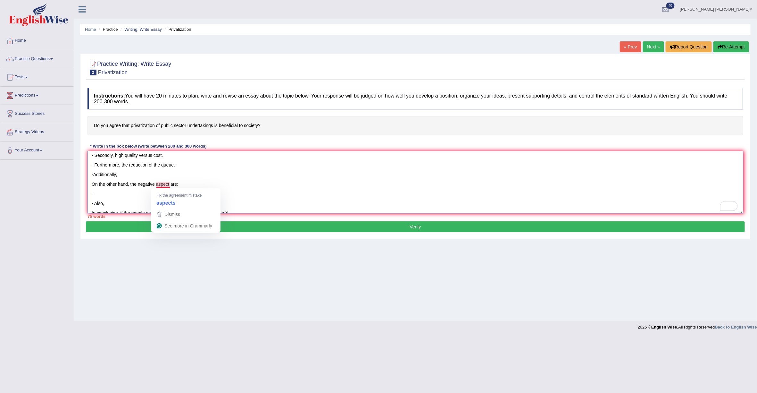
click at [171, 185] on textarea "Privatisation plays an important role in our society. Nowadays, X has been rele…" at bounding box center [416, 182] width 656 height 62
click at [129, 206] on textarea "Privatisation plays an important role in our society. Nowadays, X has been rele…" at bounding box center [416, 182] width 656 height 62
click at [130, 191] on textarea "Privatisation plays an important role in our society. Nowadays, X has been rele…" at bounding box center [416, 182] width 656 height 62
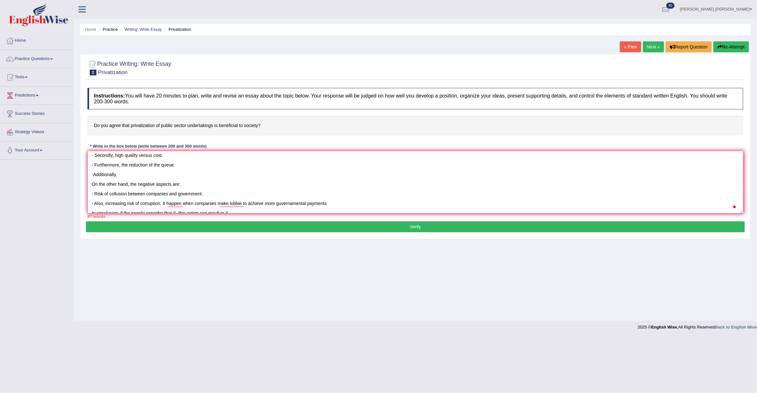
type textarea "Privatisation plays an important role in our society. Nowadays, X has been rele…"
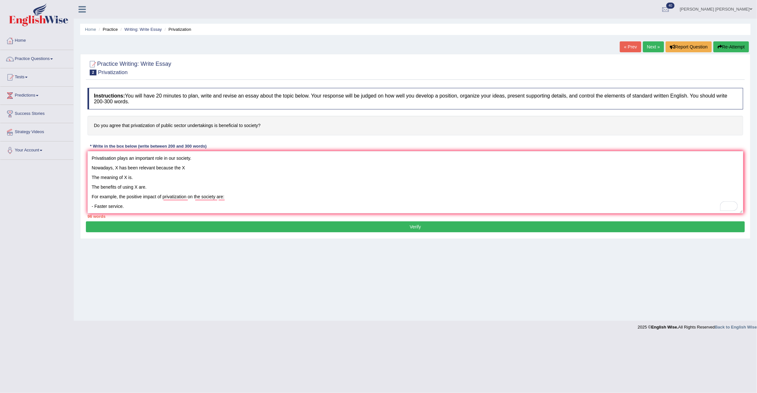
scroll to position [61, 0]
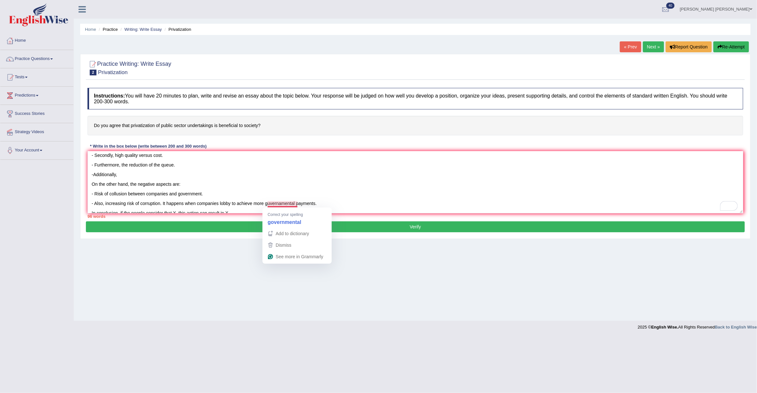
click at [272, 204] on textarea "Privatisation plays an important role in our society. Nowadays, X has been rele…" at bounding box center [416, 182] width 656 height 62
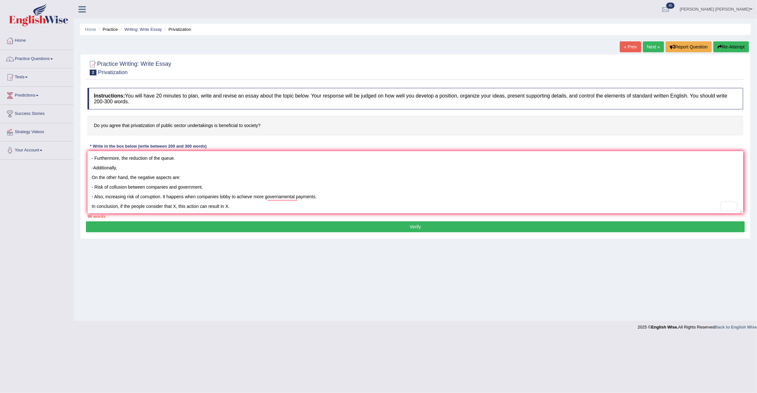
drag, startPoint x: 341, startPoint y: 206, endPoint x: 299, endPoint y: 198, distance: 41.9
click at [299, 198] on textarea "Privatisation plays an important role in our society. Nowadays, X has been rele…" at bounding box center [416, 182] width 656 height 62
click at [285, 197] on textarea "Privatisation plays an important role in our society. Nowadays, X has been rele…" at bounding box center [416, 182] width 656 height 62
drag, startPoint x: 305, startPoint y: 197, endPoint x: 311, endPoint y: 196, distance: 6.1
click at [305, 197] on textarea "Privatisation plays an important role in our society. Nowadays, X has been rele…" at bounding box center [416, 182] width 656 height 62
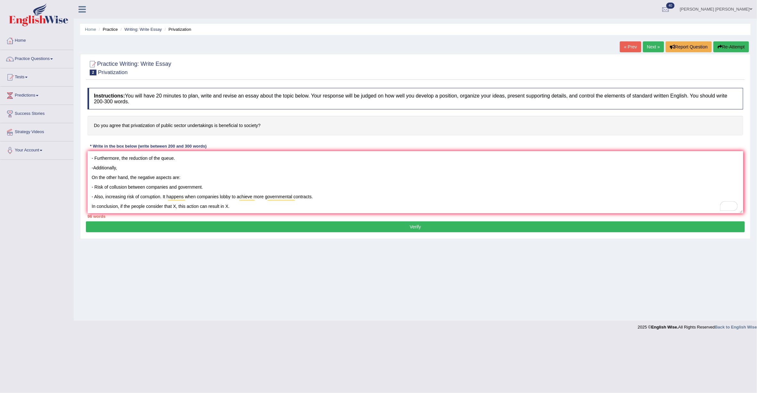
click at [240, 193] on textarea "Privatisation plays an important role in our society. Nowadays, X has been rele…" at bounding box center [416, 182] width 656 height 62
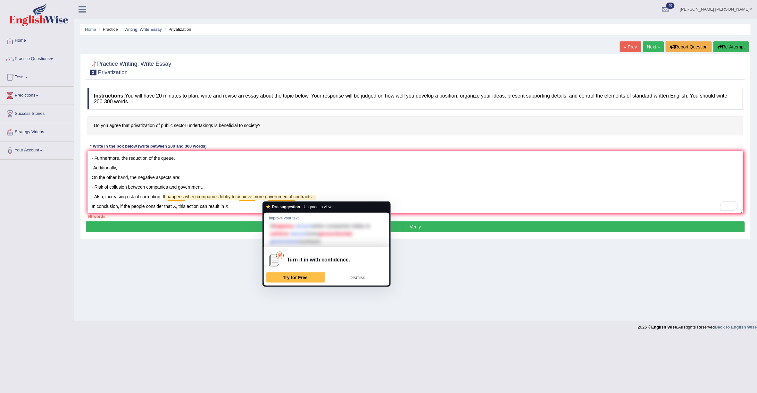
click at [218, 186] on textarea "Privatisation plays an important role in our society. Nowadays, X has been rele…" at bounding box center [416, 182] width 656 height 62
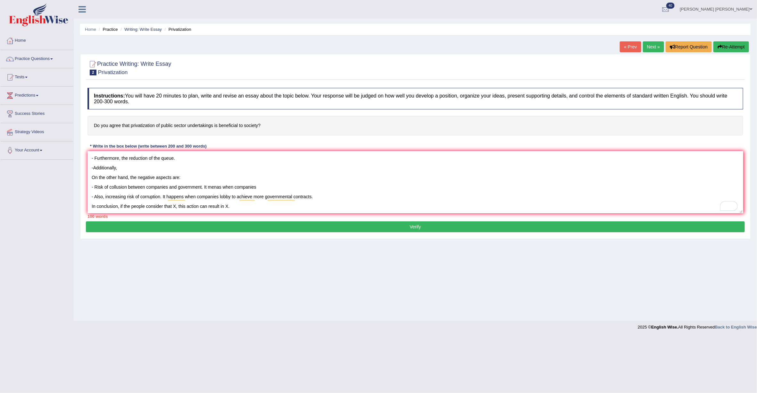
drag, startPoint x: 221, startPoint y: 187, endPoint x: 231, endPoint y: 187, distance: 9.6
click at [221, 187] on textarea "Privatisation plays an important role in our society. Nowadays, X has been rele…" at bounding box center [416, 182] width 656 height 62
drag, startPoint x: 223, startPoint y: 189, endPoint x: 210, endPoint y: 189, distance: 12.5
click at [210, 189] on textarea "Privatisation plays an important role in our society. Nowadays, X has been rele…" at bounding box center [416, 182] width 656 height 62
click at [278, 187] on textarea "Privatisation plays an important role in our society. Nowadays, X has been rele…" at bounding box center [416, 182] width 656 height 62
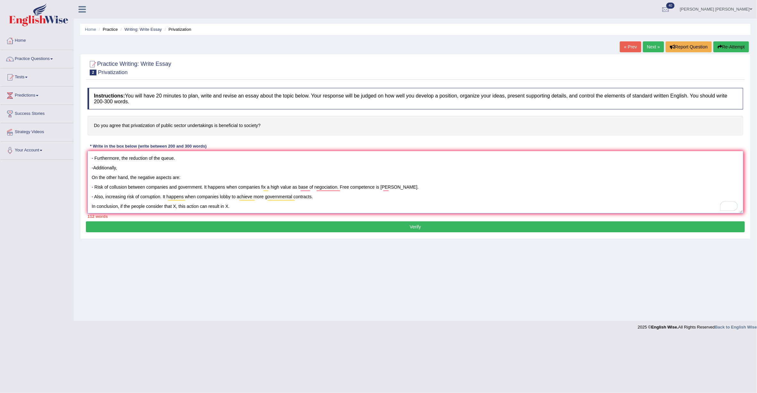
click at [311, 189] on textarea "Privatisation plays an important role in our society. Nowadays, X has been rele…" at bounding box center [416, 182] width 656 height 62
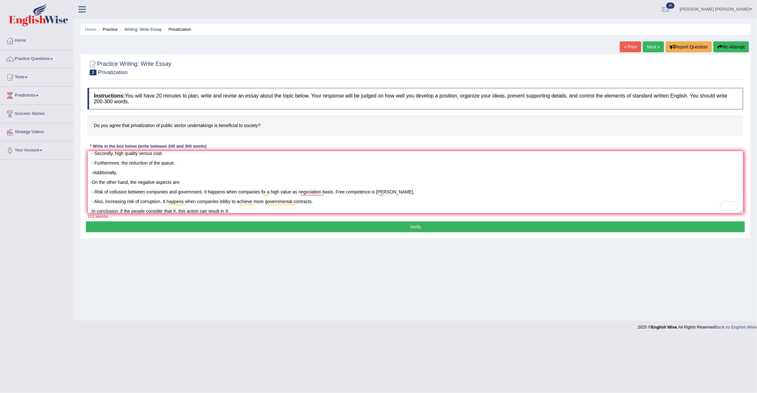
drag, startPoint x: 396, startPoint y: 194, endPoint x: 337, endPoint y: 194, distance: 58.4
click at [337, 194] on textarea "Privatisation plays an important role in our society. Nowadays, X has been rele…" at bounding box center [416, 182] width 656 height 62
drag, startPoint x: 311, startPoint y: 192, endPoint x: 353, endPoint y: 187, distance: 42.0
click at [312, 192] on textarea "Privatisation plays an important role in our society. Nowadays, X has been rele…" at bounding box center [416, 182] width 656 height 62
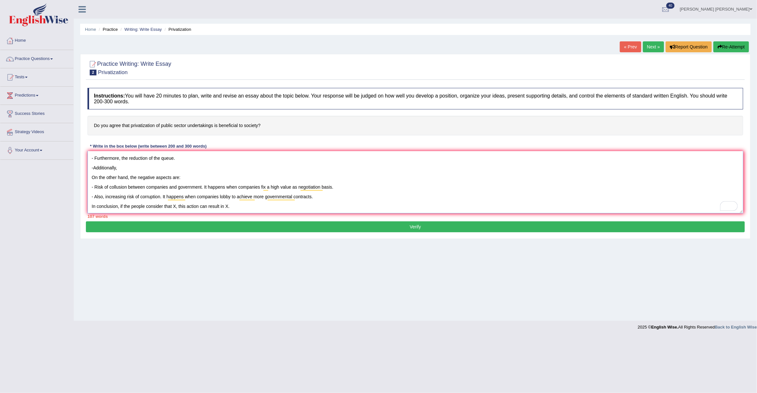
click at [165, 198] on textarea "Privatisation plays an important role in our society. Nowadays, X has been rele…" at bounding box center [416, 182] width 656 height 62
click at [177, 206] on textarea "Privatisation plays an important role in our society. Nowadays, X has been rele…" at bounding box center [416, 182] width 656 height 62
drag, startPoint x: 237, startPoint y: 208, endPoint x: 242, endPoint y: 208, distance: 5.5
click at [237, 208] on textarea "Privatisation plays an important role in our society. Nowadays, X has been rele…" at bounding box center [416, 182] width 656 height 62
drag, startPoint x: 232, startPoint y: 208, endPoint x: 238, endPoint y: 206, distance: 5.8
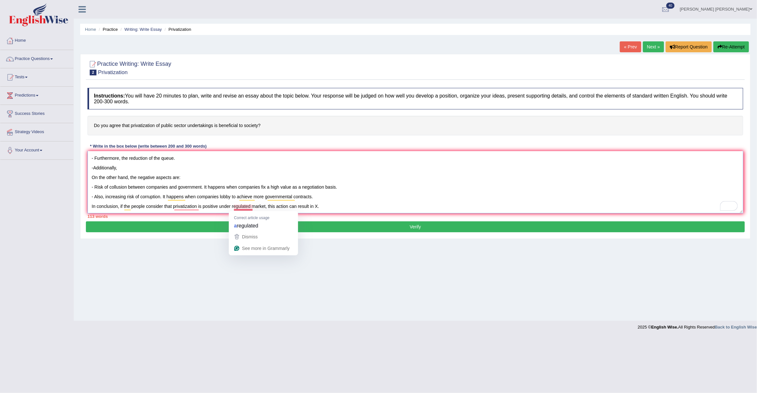
click at [232, 208] on textarea "Privatisation plays an important role in our society. Nowadays, X has been rele…" at bounding box center [416, 182] width 656 height 62
drag, startPoint x: 234, startPoint y: 207, endPoint x: 248, endPoint y: 208, distance: 14.1
click at [234, 207] on textarea "Privatisation plays an important role in our society. Nowadays, X has been rele…" at bounding box center [416, 182] width 656 height 62
click at [344, 207] on textarea "Privatisation plays an important role in our society. Nowadays, X has been rele…" at bounding box center [416, 182] width 656 height 62
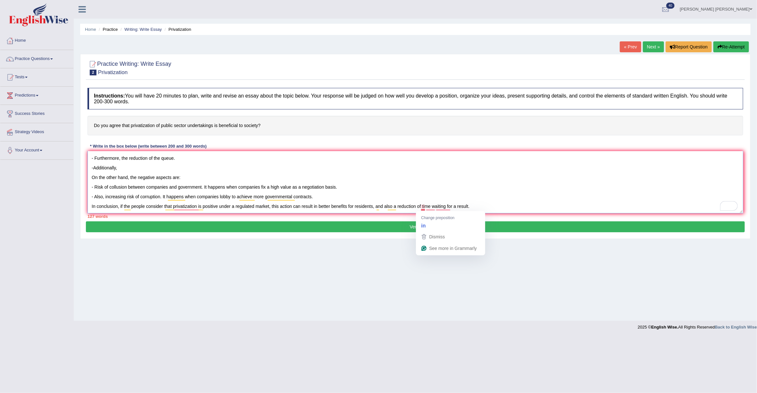
click at [424, 207] on textarea "Privatisation plays an important role in our society. Nowadays, X has been rele…" at bounding box center [416, 182] width 656 height 62
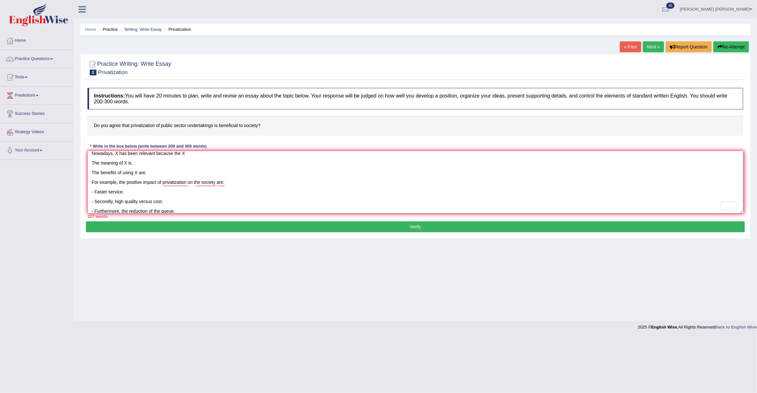
scroll to position [0, 0]
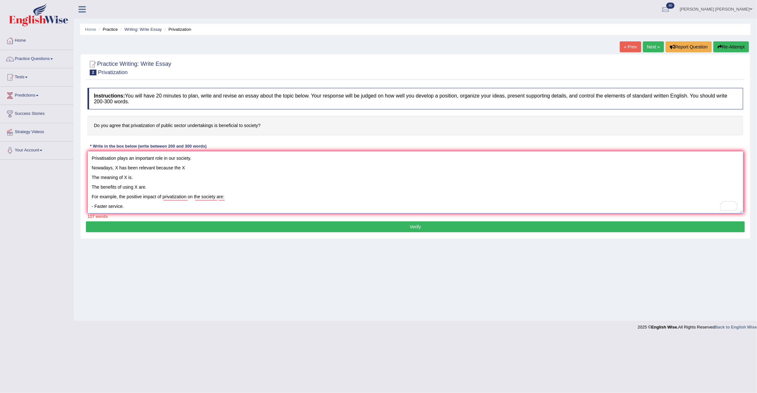
drag, startPoint x: 118, startPoint y: 167, endPoint x: 124, endPoint y: 168, distance: 6.8
click at [118, 167] on textarea "Privatisation plays an important role in our society. Nowadays, X has been rele…" at bounding box center [416, 182] width 656 height 62
drag, startPoint x: 138, startPoint y: 175, endPoint x: 163, endPoint y: 172, distance: 25.5
click at [138, 175] on textarea "Privatisation plays an important role in our society. Nowadays, privatization h…" at bounding box center [416, 182] width 656 height 62
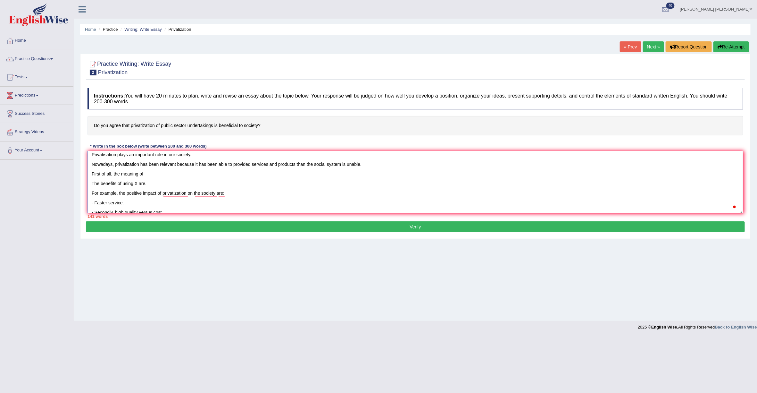
click at [209, 174] on textarea "Privatisation plays an important role in our society. Nowadays, privatization h…" at bounding box center [416, 182] width 656 height 62
type textarea "Privatisation plays an important role in our society. Nowadays, privatization h…"
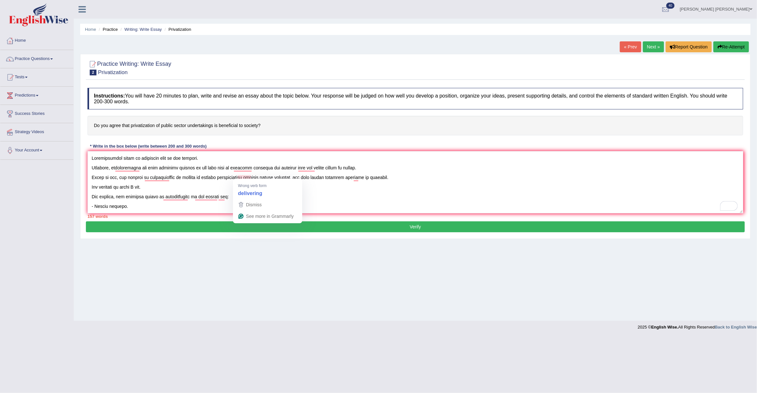
scroll to position [3, 0]
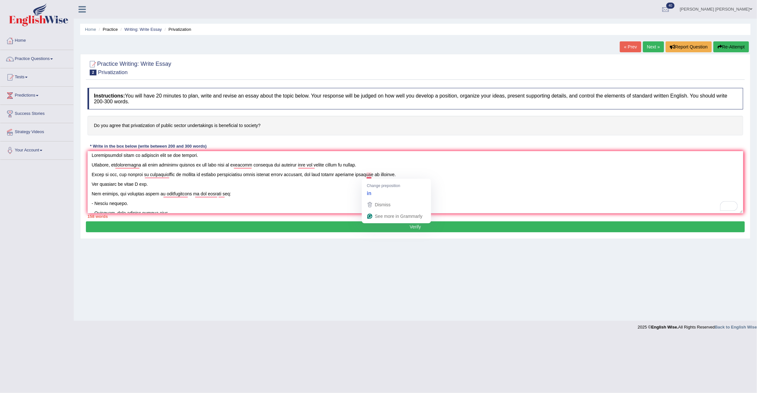
click at [372, 174] on textarea "To enrich screen reader interactions, please activate Accessibility in Grammarl…" at bounding box center [416, 182] width 656 height 62
click at [136, 186] on textarea "To enrich screen reader interactions, please activate Accessibility in Grammarl…" at bounding box center [416, 182] width 656 height 62
drag, startPoint x: 114, startPoint y: 176, endPoint x: 155, endPoint y: 181, distance: 40.7
click at [87, 177] on div "Practice Writing: Write Essay 2 Privatization Instructions: You will have 20 mi…" at bounding box center [415, 146] width 671 height 185
click at [191, 187] on textarea "To enrich screen reader interactions, please activate Accessibility in Grammarl…" at bounding box center [416, 182] width 656 height 62
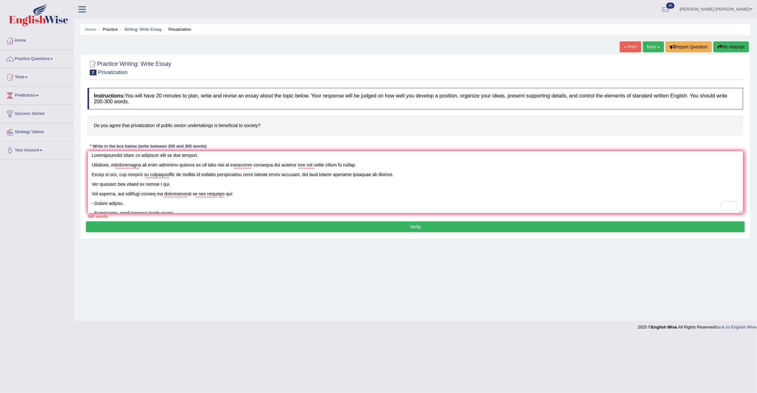
drag, startPoint x: 159, startPoint y: 185, endPoint x: 186, endPoint y: 181, distance: 26.8
click at [159, 185] on textarea "To enrich screen reader interactions, please activate Accessibility in Grammarl…" at bounding box center [416, 182] width 656 height 62
drag, startPoint x: 137, startPoint y: 185, endPoint x: 124, endPoint y: 185, distance: 13.1
click at [124, 185] on textarea "To enrich screen reader interactions, please activate Accessibility in Grammarl…" at bounding box center [416, 182] width 656 height 62
click at [210, 185] on textarea "To enrich screen reader interactions, please activate Accessibility in Grammarl…" at bounding box center [416, 182] width 656 height 62
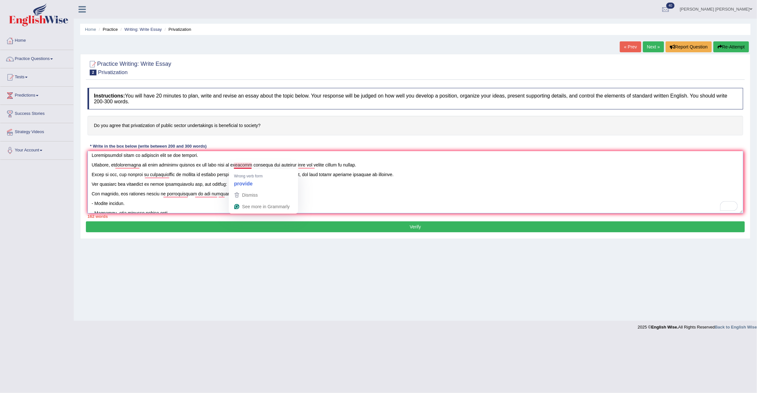
drag, startPoint x: 251, startPoint y: 165, endPoint x: 263, endPoint y: 164, distance: 12.2
click at [254, 165] on textarea "To enrich screen reader interactions, please activate Accessibility in Grammarl…" at bounding box center [416, 182] width 656 height 62
click at [306, 167] on textarea "To enrich screen reader interactions, please activate Accessibility in Grammarl…" at bounding box center [416, 182] width 656 height 62
click at [361, 166] on textarea "To enrich screen reader interactions, please activate Accessibility in Grammarl…" at bounding box center [416, 182] width 656 height 62
click at [252, 164] on textarea "To enrich screen reader interactions, please activate Accessibility in Grammarl…" at bounding box center [416, 182] width 656 height 62
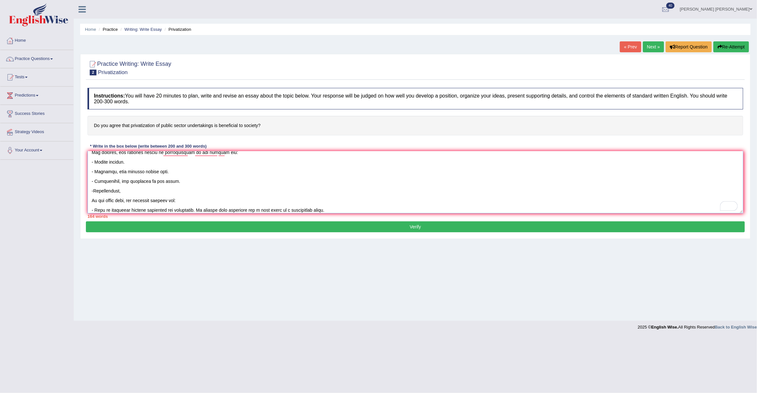
scroll to position [0, 0]
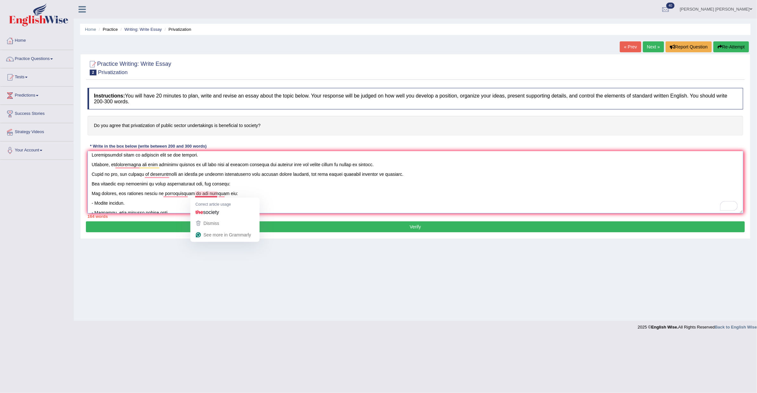
drag, startPoint x: 204, startPoint y: 195, endPoint x: 212, endPoint y: 190, distance: 8.8
click at [204, 195] on textarea "To enrich screen reader interactions, please activate Accessibility in Grammarl…" at bounding box center [416, 182] width 656 height 62
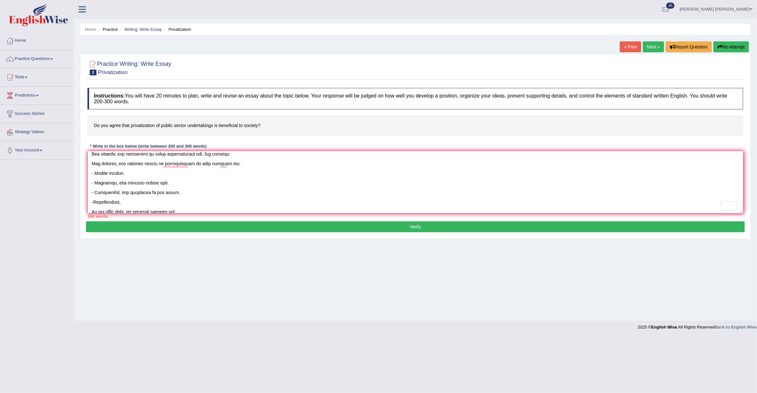
drag, startPoint x: 157, startPoint y: 163, endPoint x: 170, endPoint y: 163, distance: 13.1
click at [157, 163] on textarea "To enrich screen reader interactions, please activate Accessibility in Grammarl…" at bounding box center [416, 182] width 656 height 62
click at [151, 176] on textarea "To enrich screen reader interactions, please activate Accessibility in Grammarl…" at bounding box center [416, 182] width 656 height 62
drag, startPoint x: 140, startPoint y: 185, endPoint x: 173, endPoint y: 180, distance: 33.0
click at [140, 185] on textarea "To enrich screen reader interactions, please activate Accessibility in Grammarl…" at bounding box center [416, 182] width 656 height 62
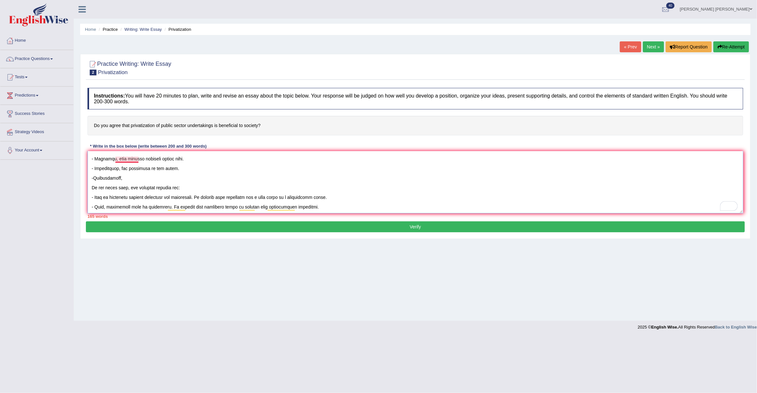
click at [127, 159] on textarea "To enrich screen reader interactions, please activate Accessibility in Grammarl…" at bounding box center [416, 182] width 656 height 62
drag, startPoint x: 125, startPoint y: 176, endPoint x: 127, endPoint y: 180, distance: 4.0
click at [125, 177] on textarea "To enrich screen reader interactions, please activate Accessibility in Grammarl…" at bounding box center [416, 182] width 656 height 62
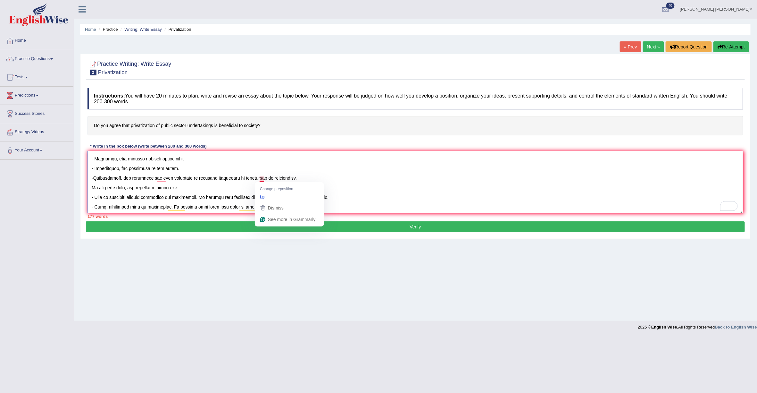
click at [263, 179] on textarea "To enrich screen reader interactions, please activate Accessibility in Grammarl…" at bounding box center [416, 182] width 656 height 62
click at [166, 180] on textarea "To enrich screen reader interactions, please activate Accessibility in Grammarl…" at bounding box center [416, 182] width 656 height 62
click at [192, 179] on textarea "To enrich screen reader interactions, please activate Accessibility in Grammarl…" at bounding box center [416, 182] width 656 height 62
click at [185, 189] on textarea "To enrich screen reader interactions, please activate Accessibility in Grammarl…" at bounding box center [416, 182] width 656 height 62
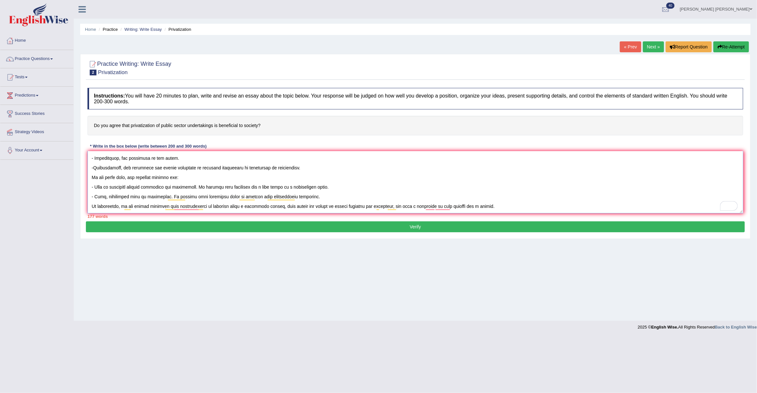
click at [339, 191] on textarea "To enrich screen reader interactions, please activate Accessibility in Grammarl…" at bounding box center [416, 182] width 656 height 62
click at [350, 198] on textarea "To enrich screen reader interactions, please activate Accessibility in Grammarl…" at bounding box center [416, 182] width 656 height 62
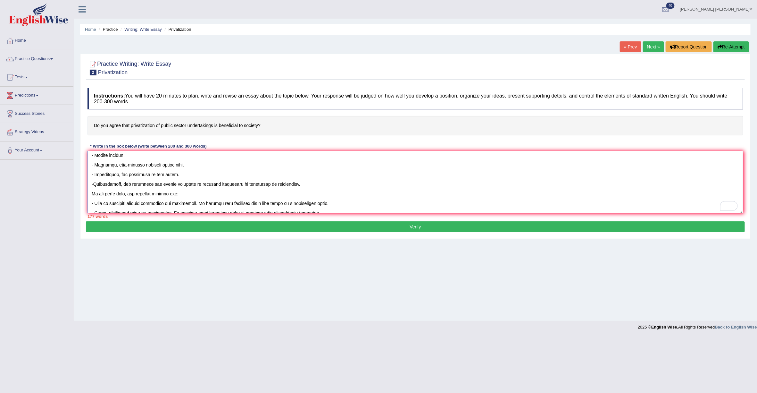
scroll to position [58, 0]
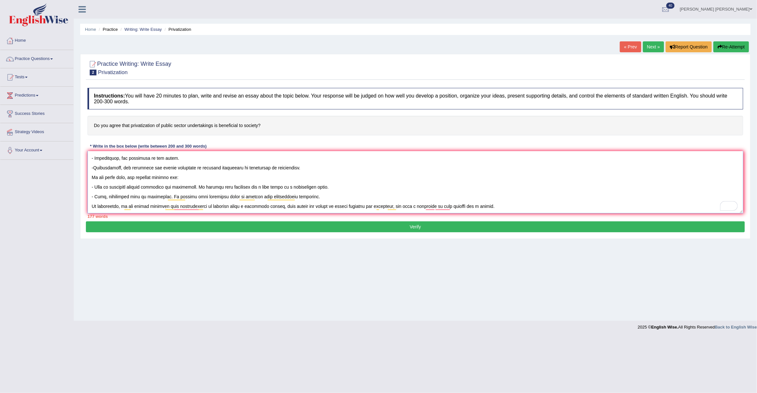
drag, startPoint x: 480, startPoint y: 208, endPoint x: 400, endPoint y: 207, distance: 79.8
click at [397, 208] on textarea "To enrich screen reader interactions, please activate Accessibility in Grammarl…" at bounding box center [416, 182] width 656 height 62
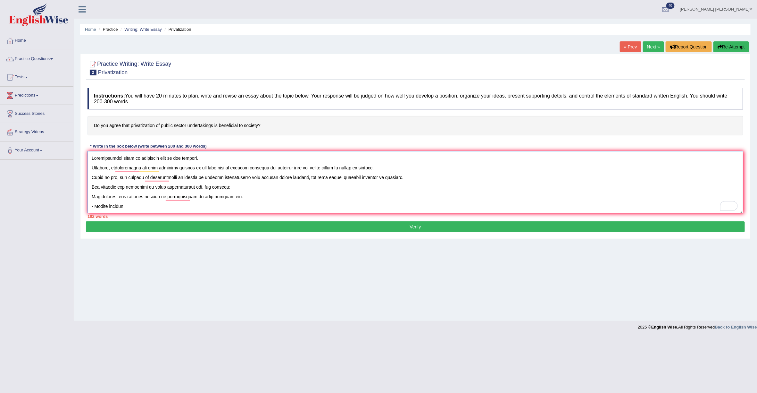
click at [425, 170] on textarea "To enrich screen reader interactions, please activate Accessibility in Grammarl…" at bounding box center [416, 182] width 656 height 62
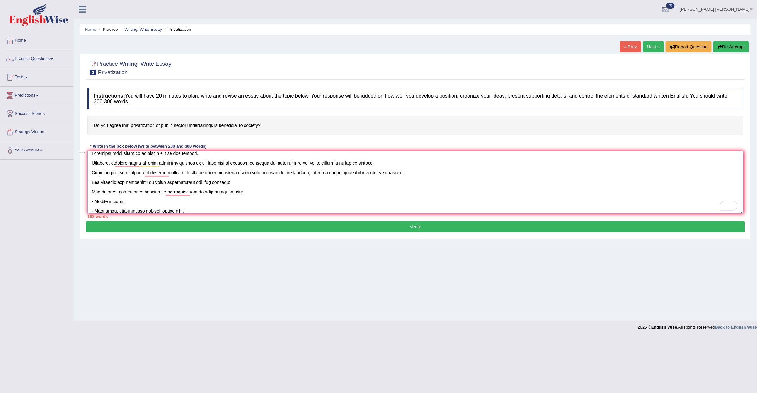
drag, startPoint x: 248, startPoint y: 192, endPoint x: 69, endPoint y: 189, distance: 178.3
click at [69, 189] on div "Toggle navigation Home Practice Questions Speaking Practice Read Aloud Repeat S…" at bounding box center [378, 166] width 757 height 333
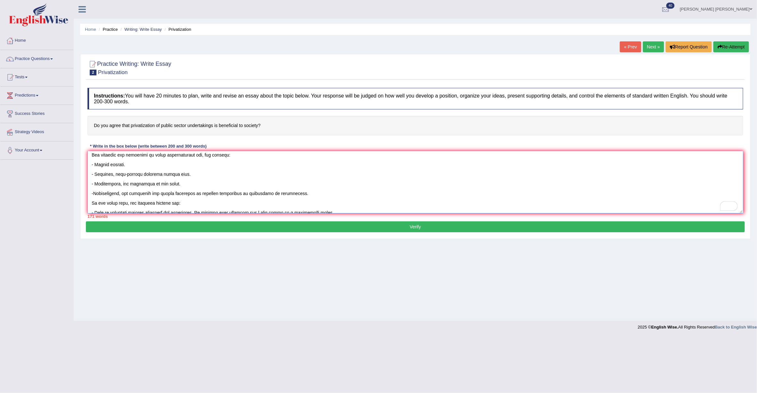
click at [181, 185] on textarea "To enrich screen reader interactions, please activate Accessibility in Grammarl…" at bounding box center [416, 182] width 656 height 62
click at [128, 184] on textarea "To enrich screen reader interactions, please activate Accessibility in Grammarl…" at bounding box center [416, 182] width 656 height 62
type textarea "Privatisation plays an important role in our society. Nowadays, privatization h…"
click at [228, 185] on textarea "To enrich screen reader interactions, please activate Accessibility in Grammarl…" at bounding box center [416, 182] width 656 height 62
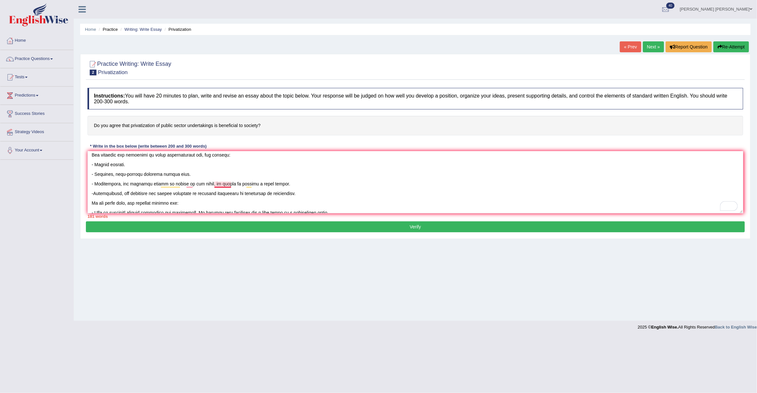
click at [215, 184] on textarea "To enrich screen reader interactions, please activate Accessibility in Grammarl…" at bounding box center [416, 182] width 656 height 62
drag, startPoint x: 191, startPoint y: 191, endPoint x: 201, endPoint y: 206, distance: 16.9
click at [198, 203] on div "Verb problem reducing the" at bounding box center [215, 198] width 69 height 20
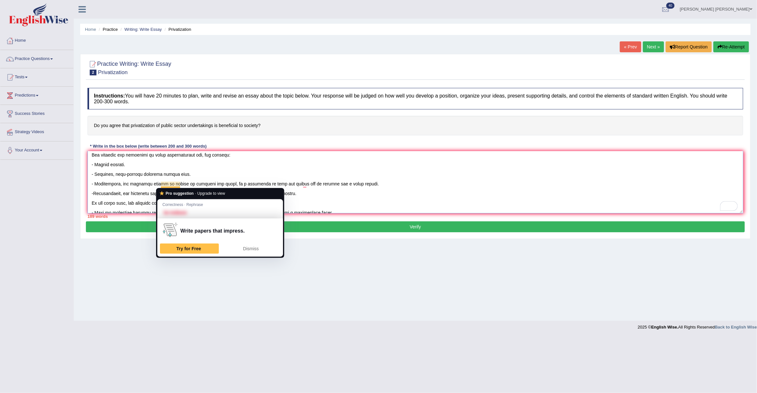
drag, startPoint x: 185, startPoint y: 183, endPoint x: 168, endPoint y: 184, distance: 17.7
click at [167, 185] on textarea "To enrich screen reader interactions, please activate Accessibility in Grammarl…" at bounding box center [416, 182] width 656 height 62
click at [182, 178] on textarea "To enrich screen reader interactions, please activate Accessibility in Grammarl…" at bounding box center [416, 182] width 656 height 62
drag, startPoint x: 181, startPoint y: 185, endPoint x: 161, endPoint y: 187, distance: 19.9
click at [161, 187] on textarea "To enrich screen reader interactions, please activate Accessibility in Grammarl…" at bounding box center [416, 182] width 656 height 62
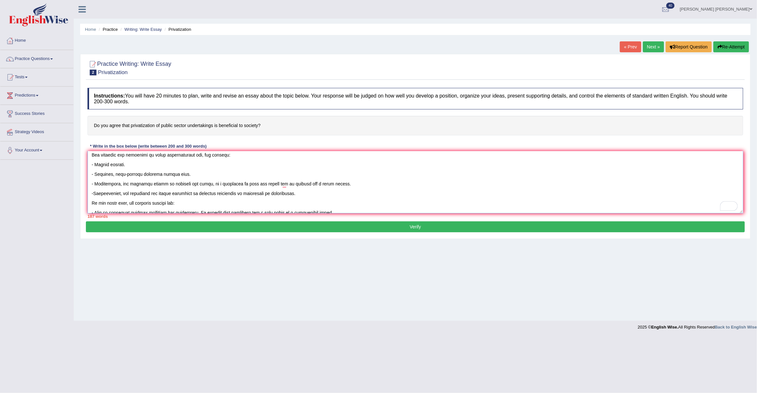
click at [359, 191] on textarea "To enrich screen reader interactions, please activate Accessibility in Grammarl…" at bounding box center [416, 182] width 656 height 62
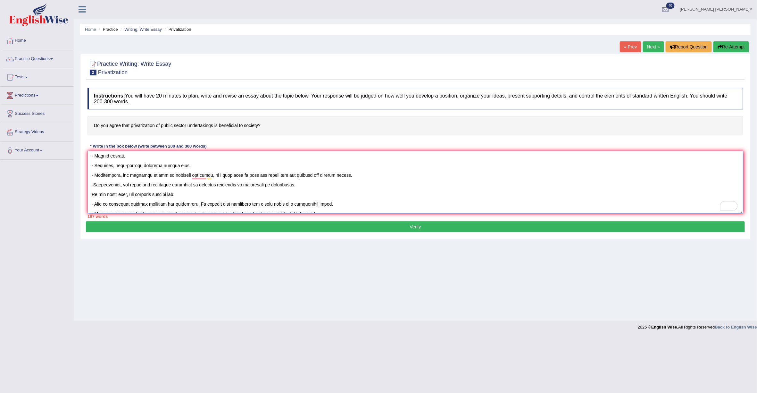
click at [92, 194] on textarea "To enrich screen reader interactions, please activate Accessibility in Grammarl…" at bounding box center [416, 182] width 656 height 62
click at [208, 176] on textarea "To enrich screen reader interactions, please activate Accessibility in Grammarl…" at bounding box center [416, 182] width 656 height 62
click at [92, 196] on textarea "To enrich screen reader interactions, please activate Accessibility in Grammarl…" at bounding box center [416, 182] width 656 height 62
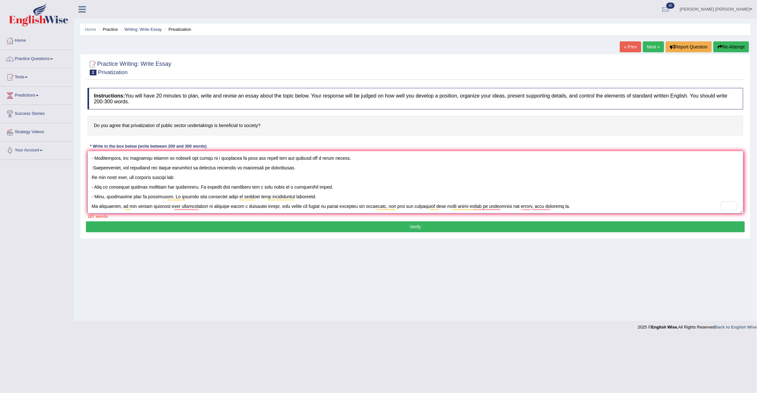
click at [334, 198] on textarea "To enrich screen reader interactions, please activate Accessibility in Grammarl…" at bounding box center [416, 182] width 656 height 62
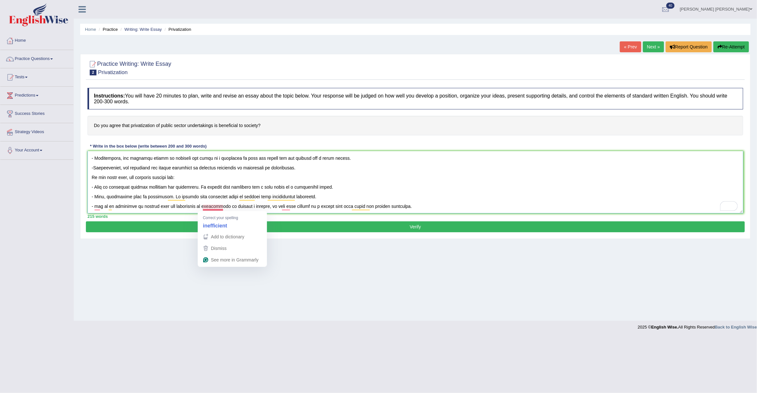
click at [209, 206] on textarea "To enrich screen reader interactions, please activate Accessibility in Grammarl…" at bounding box center [416, 182] width 656 height 62
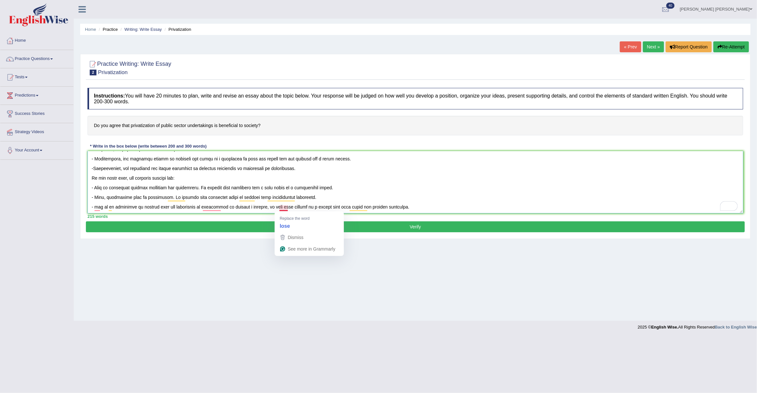
click at [278, 209] on textarea "To enrich screen reader interactions, please activate Accessibility in Grammarl…" at bounding box center [416, 182] width 656 height 62
type textarea "Privatisation plays an important role in our society. Nowadays, privatization h…"
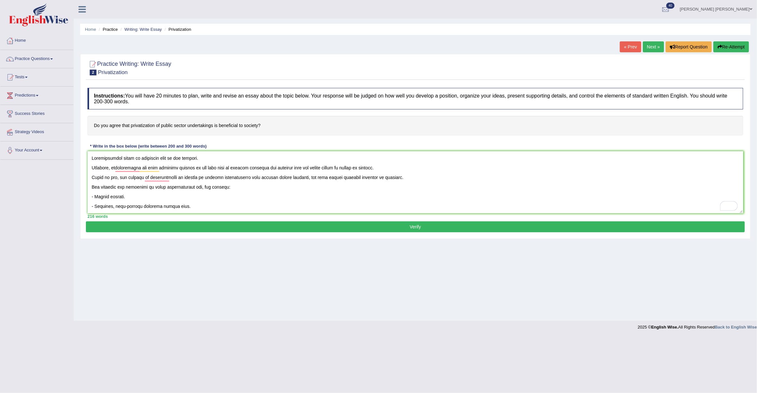
scroll to position [67, 0]
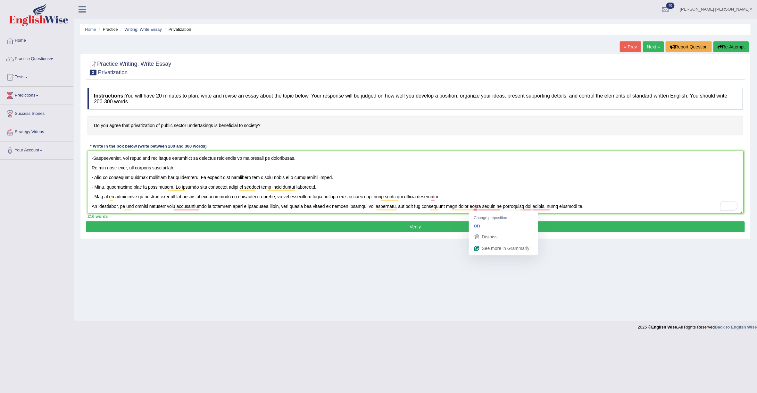
drag, startPoint x: 502, startPoint y: 205, endPoint x: 475, endPoint y: 207, distance: 27.3
click at [475, 207] on textarea "To enrich screen reader interactions, please activate Accessibility in Grammarl…" at bounding box center [416, 182] width 656 height 62
drag, startPoint x: 561, startPoint y: 206, endPoint x: 549, endPoint y: 207, distance: 12.3
click at [561, 206] on textarea "To enrich screen reader interactions, please activate Accessibility in Grammarl…" at bounding box center [416, 182] width 656 height 62
click at [475, 208] on textarea "To enrich screen reader interactions, please activate Accessibility in Grammarl…" at bounding box center [416, 182] width 656 height 62
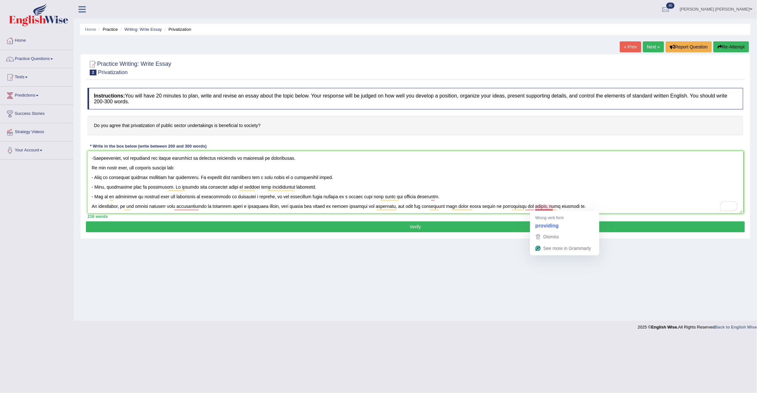
drag, startPoint x: 535, startPoint y: 209, endPoint x: 561, endPoint y: 207, distance: 26.0
click at [535, 209] on textarea "To enrich screen reader interactions, please activate Accessibility in Grammarl…" at bounding box center [416, 182] width 656 height 62
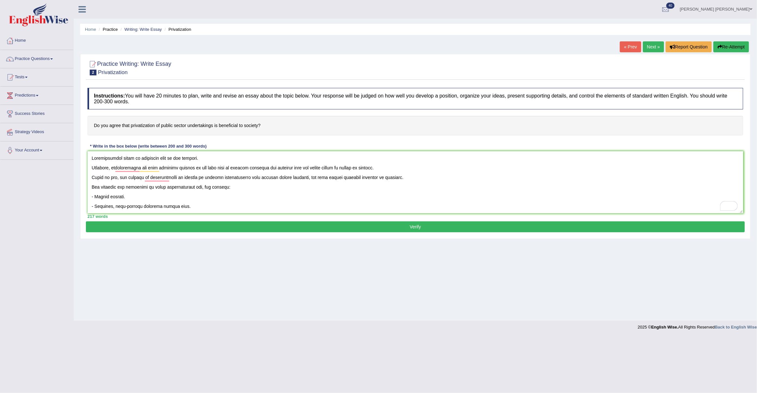
scroll to position [67, 0]
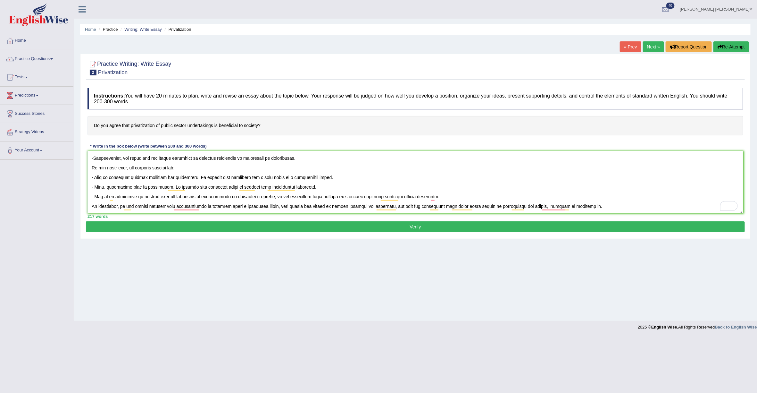
drag, startPoint x: 438, startPoint y: 199, endPoint x: 415, endPoint y: 198, distance: 22.8
click at [415, 198] on textarea "To enrich screen reader interactions, please activate Accessibility in Grammarl…" at bounding box center [416, 182] width 656 height 62
drag, startPoint x: 546, startPoint y: 207, endPoint x: 573, endPoint y: 205, distance: 27.1
click at [546, 207] on textarea "To enrich screen reader interactions, please activate Accessibility in Grammarl…" at bounding box center [416, 182] width 656 height 62
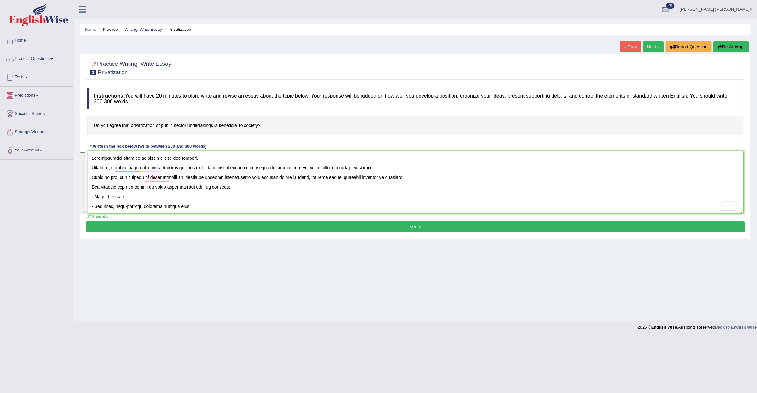
drag, startPoint x: 595, startPoint y: 207, endPoint x: 110, endPoint y: 108, distance: 495.6
click at [110, 108] on div "Instructions: You will have 20 minutes to plan, write and revise an essay about…" at bounding box center [415, 153] width 659 height 137
type textarea "Privatisation plays an important role in our society. Nowadays, privatization h…"
click at [428, 229] on button "Verify" at bounding box center [415, 226] width 659 height 11
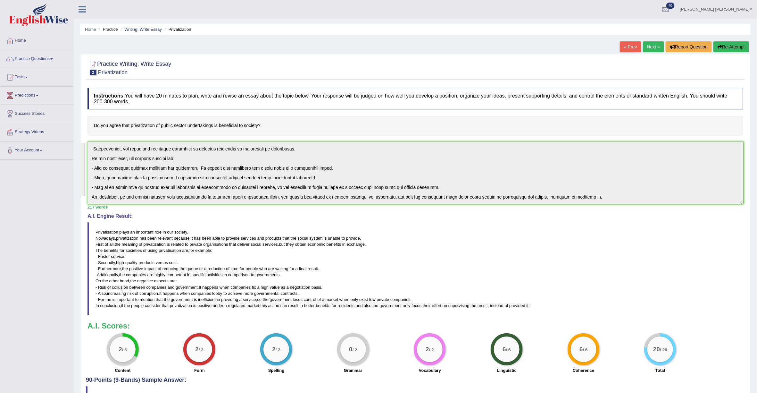
click at [20, 80] on link "Tests" at bounding box center [36, 76] width 73 height 16
click at [268, 71] on div at bounding box center [416, 68] width 656 height 20
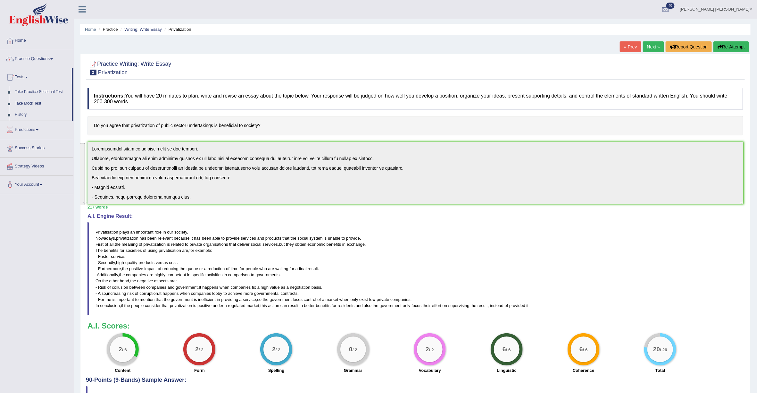
click at [261, 114] on div "Instructions: You will have 20 minutes to plan, write and revise an essay about…" at bounding box center [415, 231] width 659 height 292
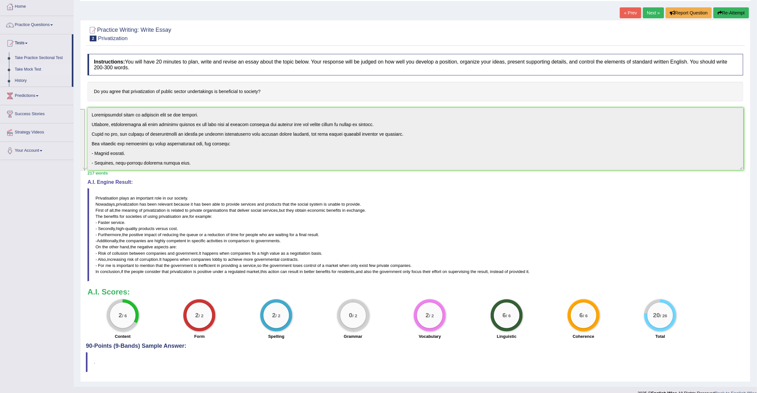
scroll to position [46, 0]
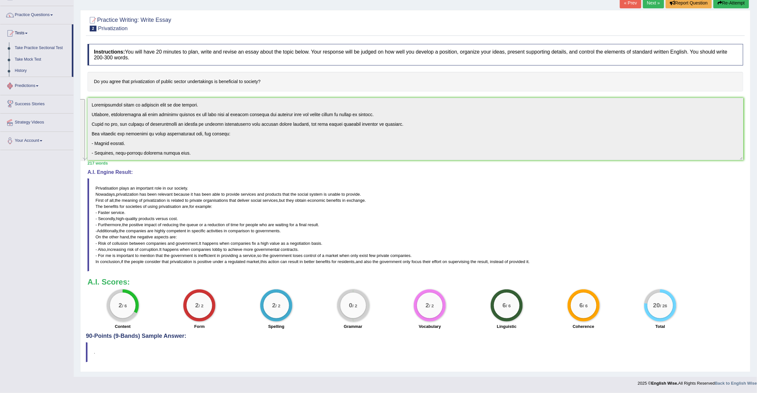
click at [37, 81] on link "Predictions" at bounding box center [36, 85] width 73 height 16
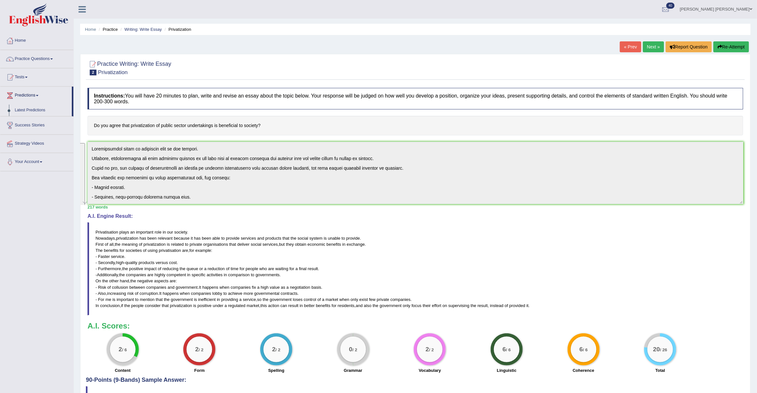
click at [650, 44] on link "Next »" at bounding box center [653, 46] width 21 height 11
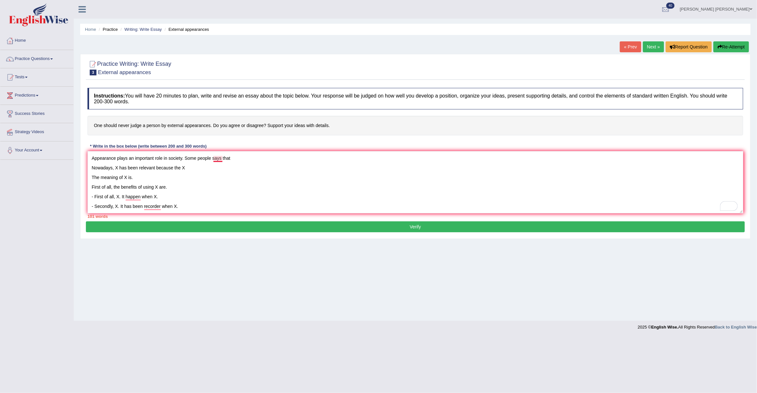
click at [222, 159] on textarea "Appearance plays an important role in society. Some people says that Nowadays, …" at bounding box center [416, 182] width 656 height 62
click at [253, 156] on textarea "Appearance plays an important role in society. Some people say that Nowadays, X…" at bounding box center [416, 182] width 656 height 62
click at [265, 158] on textarea "Appearance plays an important role in society. Some people say that you will be…" at bounding box center [416, 182] width 656 height 62
click at [304, 158] on textarea "Appearance plays an important role in society. Some people say that you will be…" at bounding box center [416, 182] width 656 height 62
click at [316, 160] on textarea "Appearance plays an important role in society. Some people say that you will be…" at bounding box center [416, 182] width 656 height 62
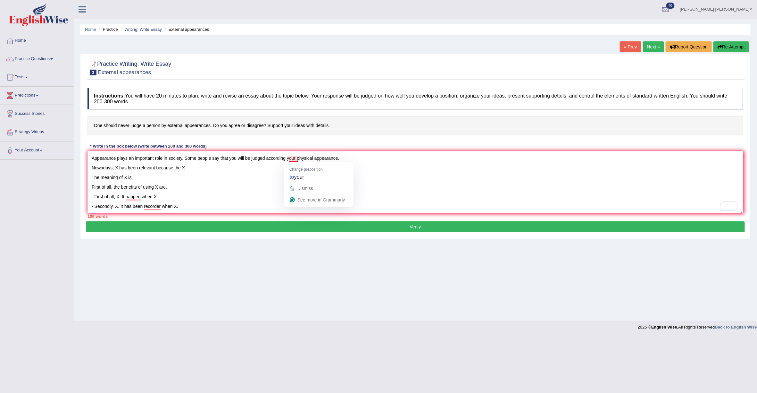
click at [289, 160] on textarea "Appearance plays an important role in society. Some people say that you will be…" at bounding box center [416, 182] width 656 height 62
click at [362, 166] on textarea "Appearance plays an important role in society. Some people say that you will be…" at bounding box center [416, 182] width 656 height 62
drag, startPoint x: 117, startPoint y: 169, endPoint x: 139, endPoint y: 169, distance: 22.1
click at [117, 169] on textarea "Appearance plays an important role in society. Some people say that you will be…" at bounding box center [416, 182] width 656 height 62
click at [235, 170] on textarea "Appearance plays an important role in society. Some people say that you will be…" at bounding box center [416, 182] width 656 height 62
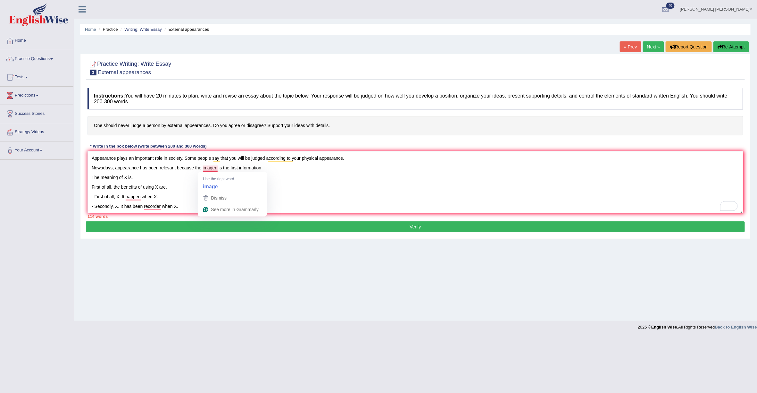
click at [215, 168] on textarea "Appearance plays an important role in society. Some people say that you will be…" at bounding box center [416, 182] width 656 height 62
click at [287, 168] on textarea "Appearance plays an important role in society. Some people say that you will be…" at bounding box center [416, 182] width 656 height 62
click at [260, 167] on textarea "Appearance plays an important role in society. Some people say that you will be…" at bounding box center [416, 182] width 656 height 62
drag, startPoint x: 256, startPoint y: 168, endPoint x: 281, endPoint y: 163, distance: 25.2
click at [237, 168] on textarea "Appearance plays an important role in society. Some people say that you will be…" at bounding box center [416, 182] width 656 height 62
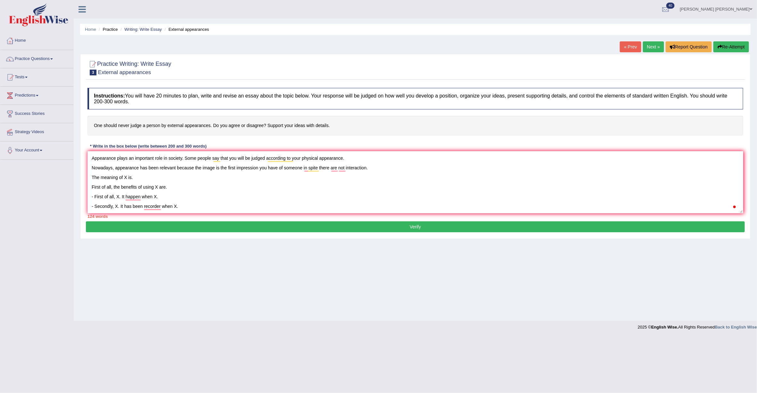
click at [301, 168] on textarea "Appearance plays an important role in society. Some people say that you will be…" at bounding box center [416, 182] width 656 height 62
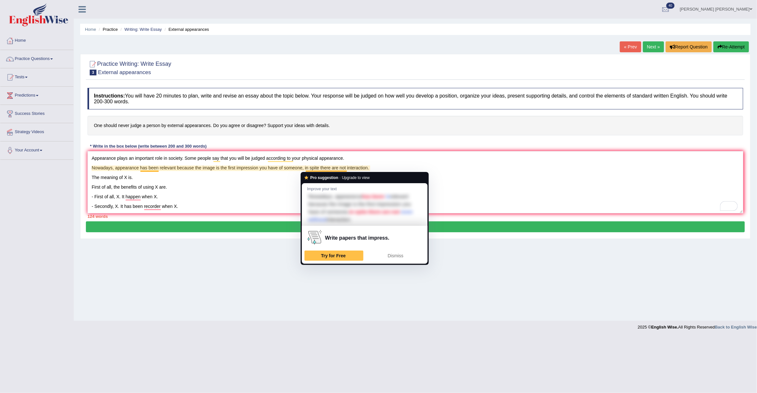
drag, startPoint x: 321, startPoint y: 166, endPoint x: 325, endPoint y: 166, distance: 4.5
click at [321, 166] on textarea "Appearance plays an important role in society. Some people say that you will be…" at bounding box center [416, 182] width 656 height 62
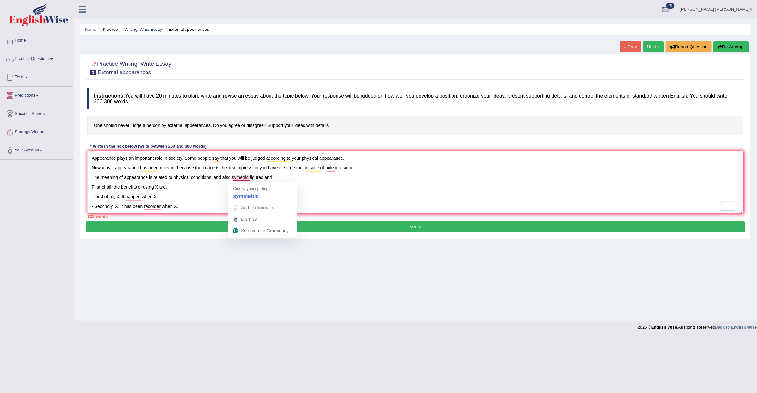
drag, startPoint x: 239, startPoint y: 177, endPoint x: 247, endPoint y: 177, distance: 7.7
click at [239, 177] on textarea "Appearance plays an important role in society. Some people say that you will be…" at bounding box center [416, 182] width 656 height 62
click at [300, 178] on textarea "Appearance plays an important role in society. Some people say that you will be…" at bounding box center [416, 182] width 656 height 62
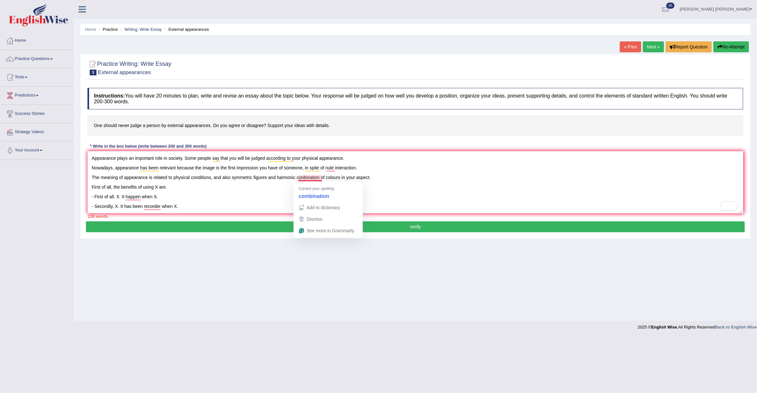
click at [306, 178] on textarea "Appearance plays an important role in society. Some people say that you will be…" at bounding box center [416, 182] width 656 height 62
click at [279, 180] on textarea "Appearance plays an important role in society. Some people say that you will be…" at bounding box center [416, 182] width 656 height 62
click at [346, 190] on textarea "Appearance plays an important role in society. Some people say that you will be…" at bounding box center [416, 182] width 656 height 62
drag, startPoint x: 334, startPoint y: 168, endPoint x: 342, endPoint y: 167, distance: 8.4
click at [334, 168] on textarea "Appearance plays an important role in society. Some people say that you will be…" at bounding box center [416, 182] width 656 height 62
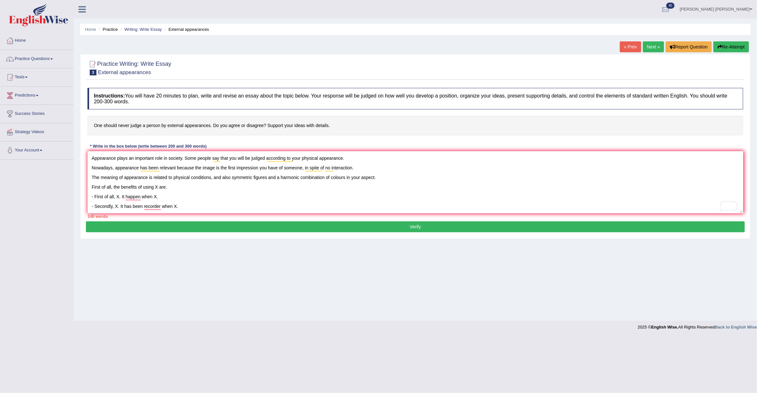
click at [388, 180] on textarea "Appearance plays an important role in society. Some people say that you will be…" at bounding box center [416, 182] width 656 height 62
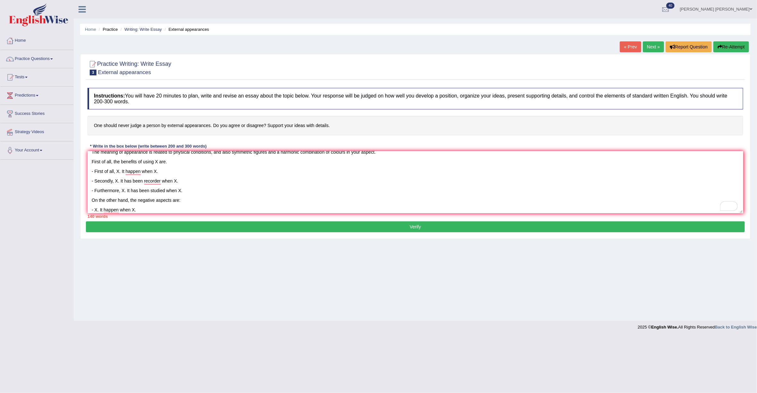
scroll to position [26, 0]
click at [158, 163] on textarea "Appearance plays an important role in society. Some people say that you will be…" at bounding box center [416, 182] width 656 height 62
drag, startPoint x: 120, startPoint y: 171, endPoint x: 127, endPoint y: 171, distance: 7.4
click at [120, 171] on textarea "Appearance plays an important role in society. Some people say that you will be…" at bounding box center [416, 182] width 656 height 62
drag, startPoint x: 118, startPoint y: 181, endPoint x: 147, endPoint y: 178, distance: 29.6
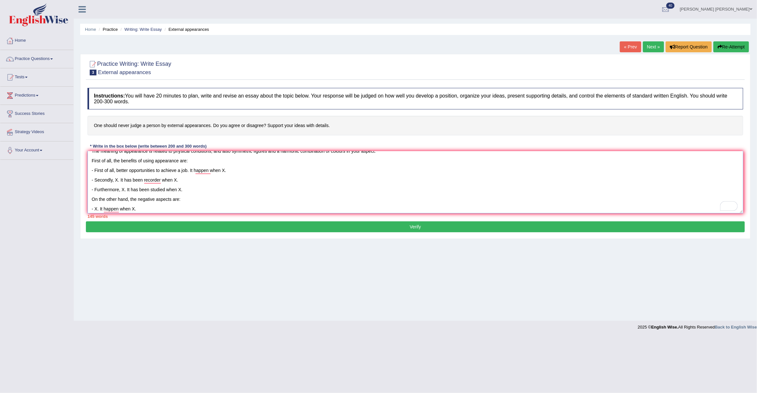
click at [118, 181] on textarea "Appearance plays an important role in society. Some people say that you will be…" at bounding box center [416, 182] width 656 height 62
click at [187, 182] on textarea "Appearance plays an important role in society. Some people say that you will be…" at bounding box center [416, 182] width 656 height 62
type textarea "Appearance plays an important role in society. Some people say that you will be…"
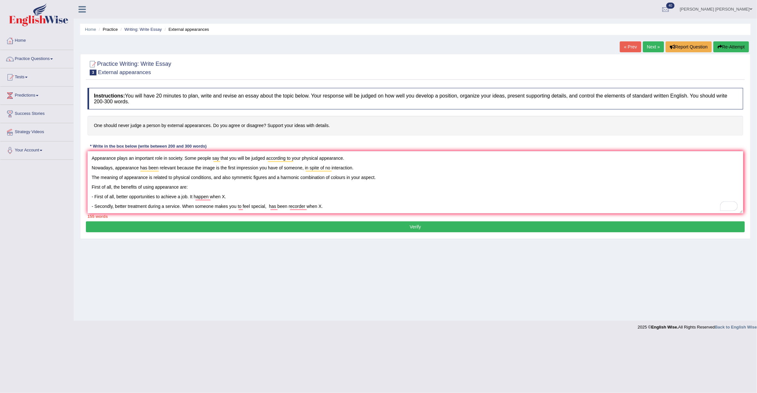
scroll to position [26, 0]
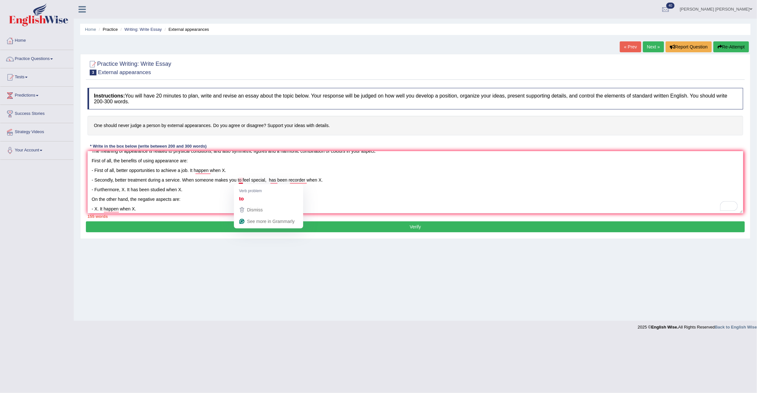
click at [243, 179] on textarea "Appearance plays an important role in society. Some people say that you will be…" at bounding box center [416, 182] width 656 height 62
drag, startPoint x: 316, startPoint y: 180, endPoint x: 272, endPoint y: 181, distance: 44.2
click at [272, 181] on textarea "Appearance plays an important role in society. Some people say that you will be…" at bounding box center [416, 182] width 656 height 62
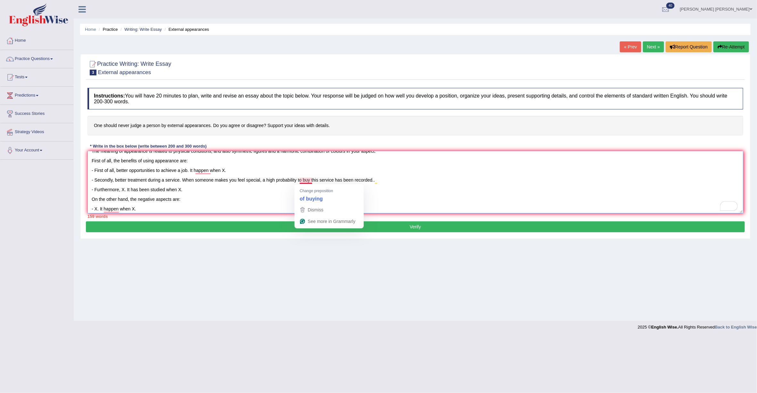
drag, startPoint x: 311, startPoint y: 180, endPoint x: 300, endPoint y: 180, distance: 10.3
click at [300, 180] on textarea "Appearance plays an important role in society. Some people say that you will be…" at bounding box center [416, 182] width 656 height 62
click at [404, 182] on textarea "Appearance plays an important role in society. Some people say that you will be…" at bounding box center [416, 182] width 656 height 62
drag, startPoint x: 123, startPoint y: 189, endPoint x: 155, endPoint y: 185, distance: 32.0
click at [123, 189] on textarea "Appearance plays an important role in society. Some people say that you will be…" at bounding box center [416, 182] width 656 height 62
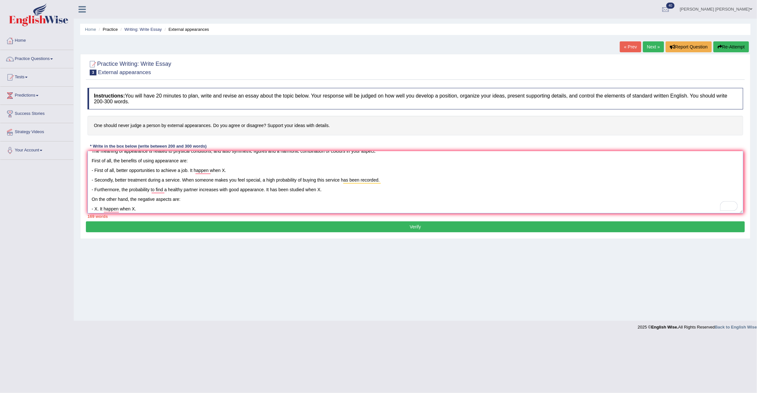
click at [323, 191] on textarea "Appearance plays an important role in society. Some people say that you will be…" at bounding box center [416, 182] width 656 height 62
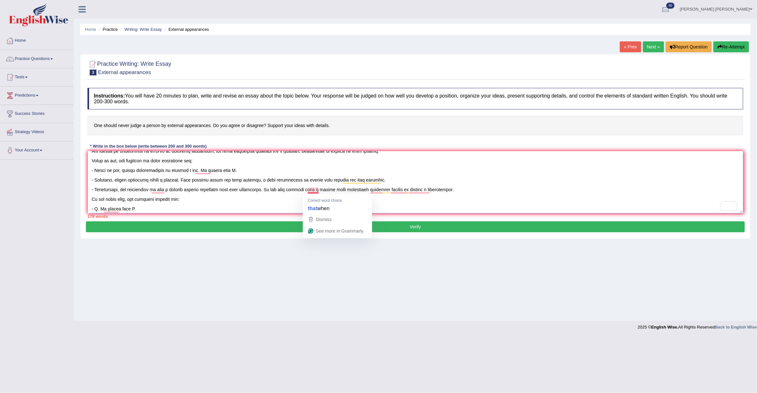
click at [308, 192] on textarea "To enrich screen reader interactions, please activate Accessibility in Grammarl…" at bounding box center [416, 182] width 656 height 62
drag, startPoint x: 267, startPoint y: 190, endPoint x: 316, endPoint y: 189, distance: 49.1
click at [316, 189] on textarea "To enrich screen reader interactions, please activate Accessibility in Grammarl…" at bounding box center [416, 182] width 656 height 62
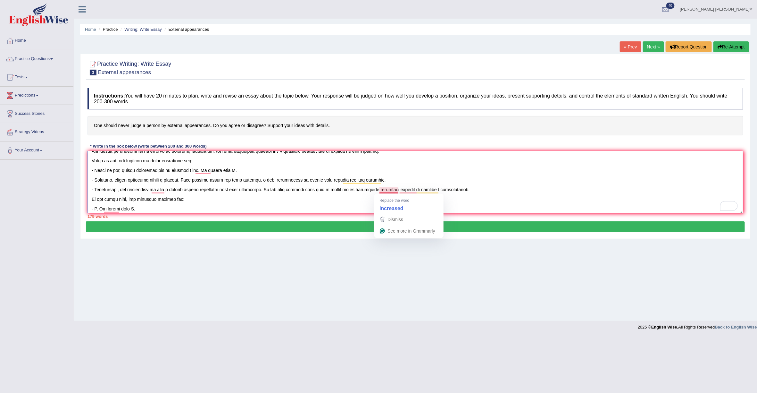
drag, startPoint x: 398, startPoint y: 188, endPoint x: 408, endPoint y: 188, distance: 10.0
click at [398, 188] on textarea "To enrich screen reader interactions, please activate Accessibility in Grammarl…" at bounding box center [416, 182] width 656 height 62
drag, startPoint x: 378, startPoint y: 191, endPoint x: 382, endPoint y: 189, distance: 4.0
click at [378, 191] on textarea "To enrich screen reader interactions, please activate Accessibility in Grammarl…" at bounding box center [416, 182] width 656 height 62
drag, startPoint x: 427, startPoint y: 189, endPoint x: 434, endPoint y: 184, distance: 8.9
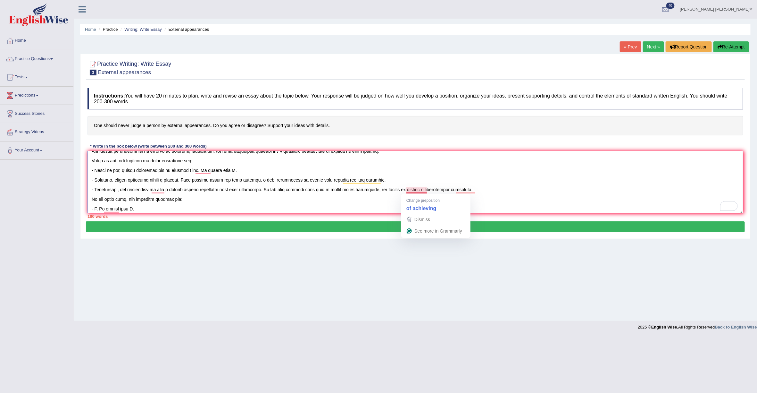
click at [407, 190] on textarea "To enrich screen reader interactions, please activate Accessibility in Grammarl…" at bounding box center [416, 182] width 656 height 62
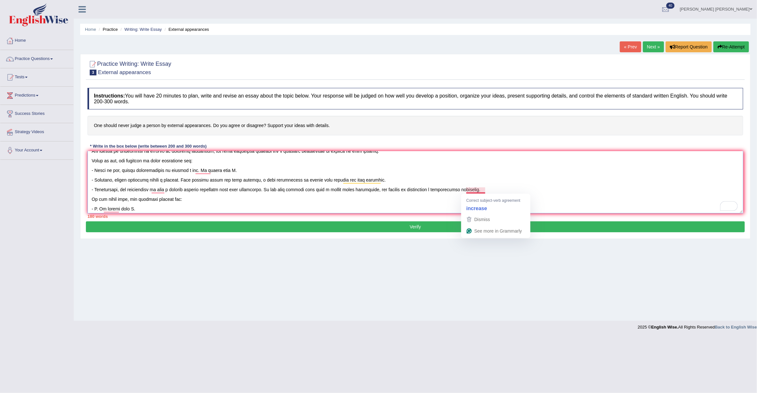
click at [484, 189] on textarea "To enrich screen reader interactions, please activate Accessibility in Grammarl…" at bounding box center [416, 182] width 656 height 62
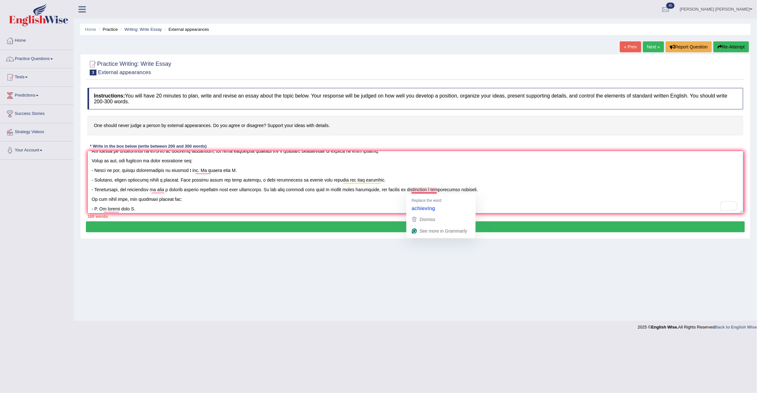
drag, startPoint x: 438, startPoint y: 189, endPoint x: 423, endPoint y: 189, distance: 14.8
click at [423, 189] on textarea "To enrich screen reader interactions, please activate Accessibility in Grammarl…" at bounding box center [416, 182] width 656 height 62
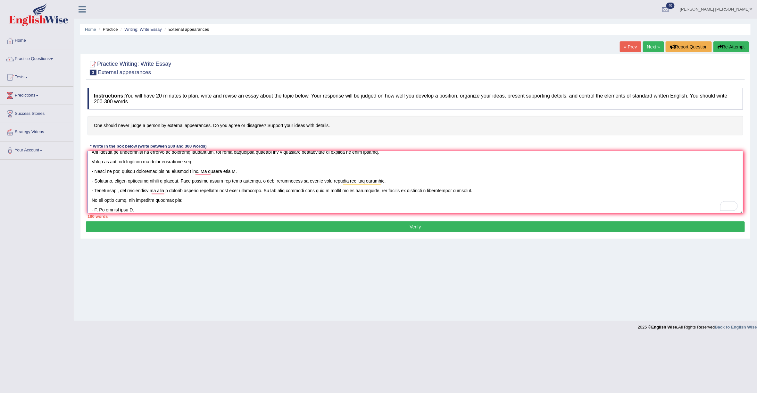
scroll to position [24, 0]
click at [338, 199] on textarea "To enrich screen reader interactions, please activate Accessibility in Grammarl…" at bounding box center [416, 182] width 656 height 62
drag, startPoint x: 164, startPoint y: 195, endPoint x: 152, endPoint y: 195, distance: 12.5
click at [152, 195] on textarea "To enrich screen reader interactions, please activate Accessibility in Grammarl…" at bounding box center [416, 182] width 656 height 62
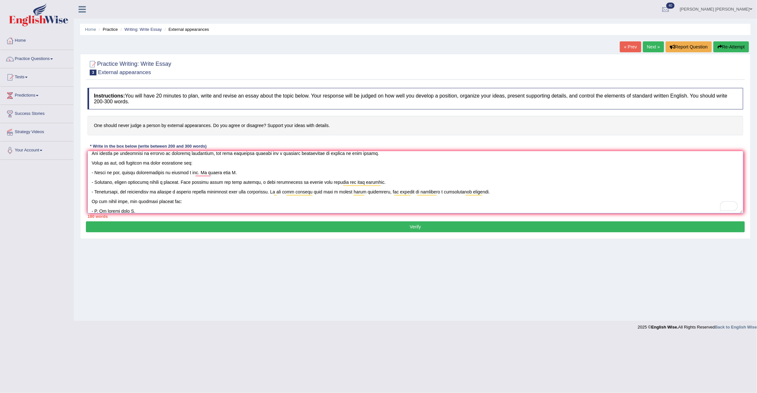
scroll to position [47, 0]
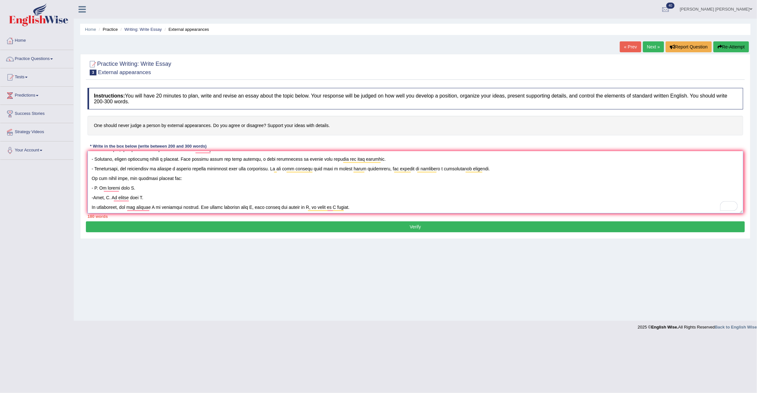
drag, startPoint x: 97, startPoint y: 189, endPoint x: 157, endPoint y: 186, distance: 60.1
click at [95, 190] on textarea "To enrich screen reader interactions, please activate Accessibility in Grammarl…" at bounding box center [416, 182] width 656 height 62
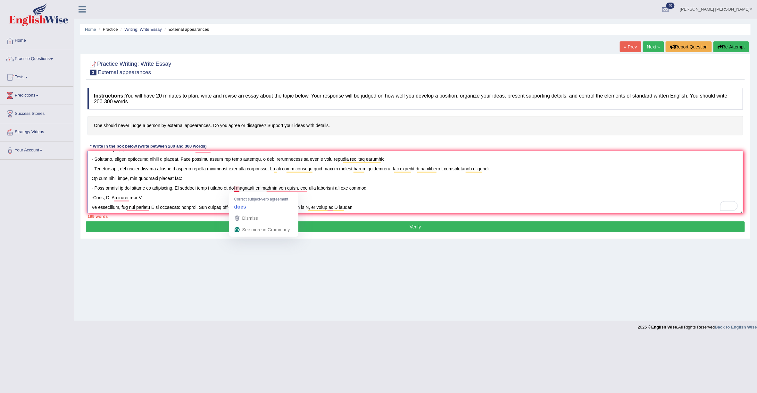
drag, startPoint x: 317, startPoint y: 189, endPoint x: 235, endPoint y: 189, distance: 82.7
click at [234, 189] on textarea "To enrich screen reader interactions, please activate Accessibility in Grammarl…" at bounding box center [416, 182] width 656 height 62
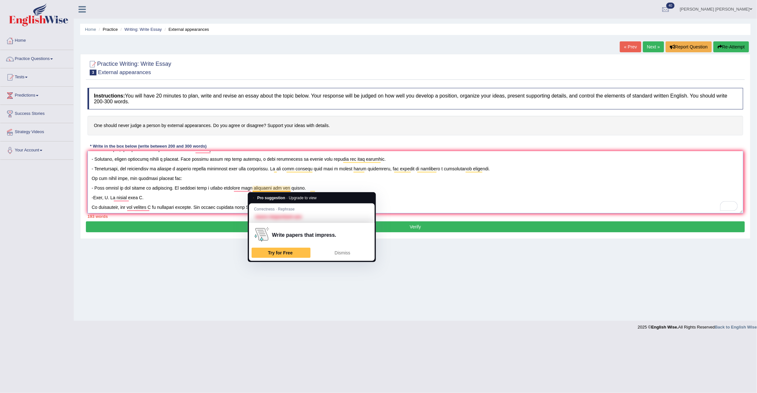
drag, startPoint x: 299, startPoint y: 188, endPoint x: 285, endPoint y: 190, distance: 13.6
click at [285, 190] on textarea "To enrich screen reader interactions, please activate Accessibility in Grammarl…" at bounding box center [416, 182] width 656 height 62
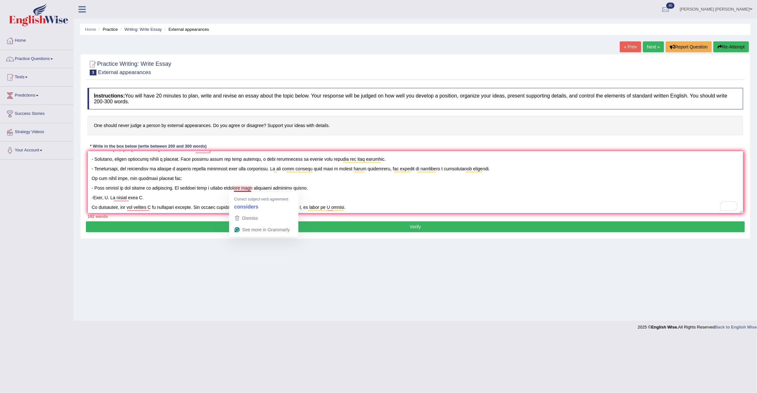
click at [253, 187] on textarea "To enrich screen reader interactions, please activate Accessibility in Grammarl…" at bounding box center [416, 182] width 656 height 62
click at [154, 198] on textarea "To enrich screen reader interactions, please activate Accessibility in Grammarl…" at bounding box center [416, 182] width 656 height 62
drag, startPoint x: 126, startPoint y: 194, endPoint x: 139, endPoint y: 190, distance: 13.0
click at [126, 193] on textarea "To enrich screen reader interactions, please activate Accessibility in Grammarl…" at bounding box center [416, 182] width 656 height 62
click at [107, 197] on textarea "To enrich screen reader interactions, please activate Accessibility in Grammarl…" at bounding box center [416, 182] width 656 height 62
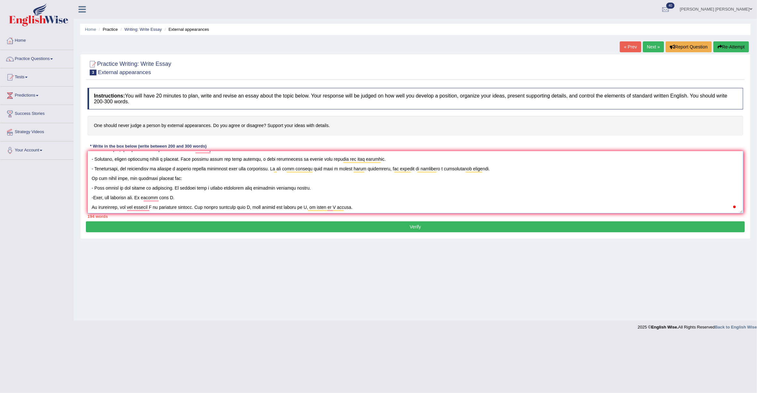
type textarea "Appearance plays an important role in society. Some people say that you will be…"
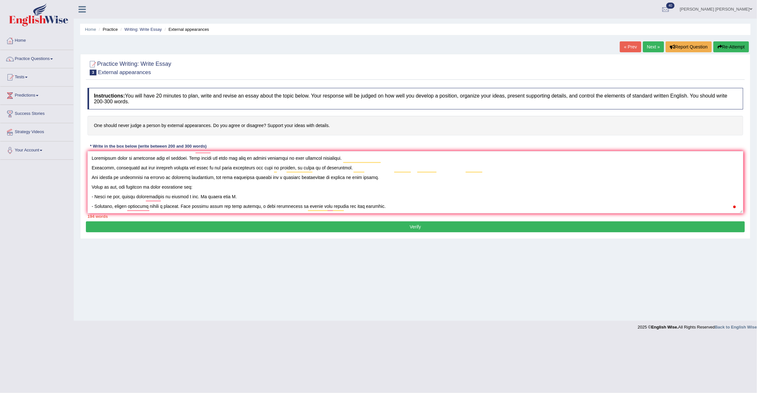
scroll to position [47, 0]
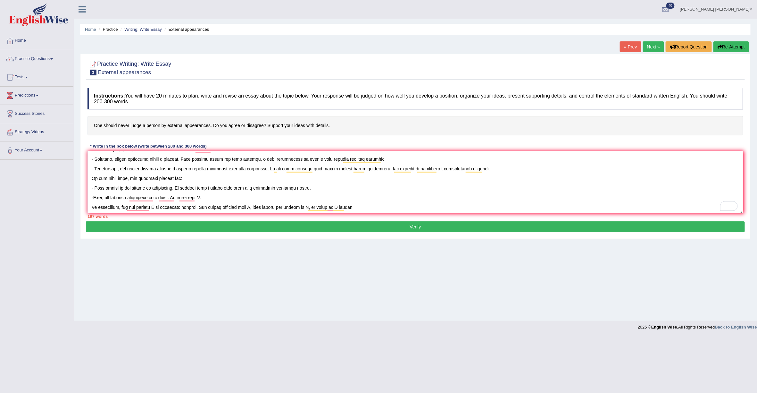
click at [111, 200] on textarea "To enrich screen reader interactions, please activate Accessibility in Grammarl…" at bounding box center [416, 182] width 656 height 62
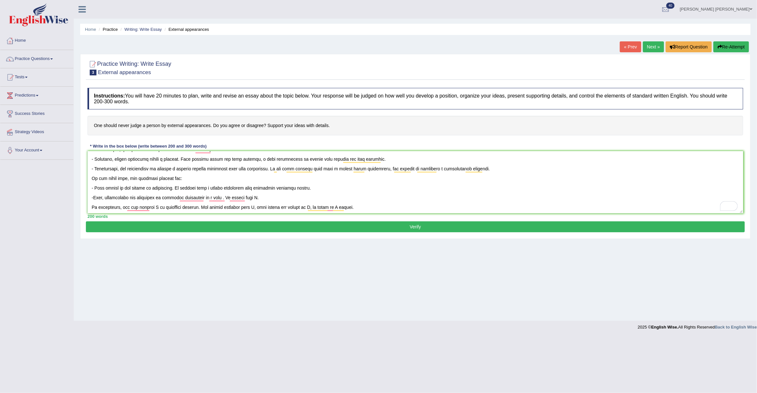
drag, startPoint x: 226, startPoint y: 201, endPoint x: 252, endPoint y: 197, distance: 26.3
click at [226, 200] on textarea "To enrich screen reader interactions, please activate Accessibility in Grammarl…" at bounding box center [416, 182] width 656 height 62
drag, startPoint x: 106, startPoint y: 198, endPoint x: 111, endPoint y: 198, distance: 4.5
click at [106, 198] on textarea "To enrich screen reader interactions, please activate Accessibility in Grammarl…" at bounding box center [416, 182] width 656 height 62
click at [129, 197] on textarea "To enrich screen reader interactions, please activate Accessibility in Grammarl…" at bounding box center [416, 182] width 656 height 62
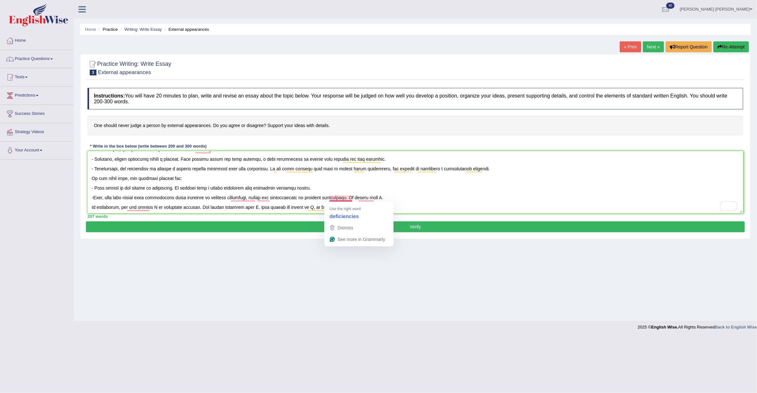
drag, startPoint x: 350, startPoint y: 198, endPoint x: 367, endPoint y: 194, distance: 17.4
click at [350, 198] on textarea "To enrich screen reader interactions, please activate Accessibility in Grammarl…" at bounding box center [416, 182] width 656 height 62
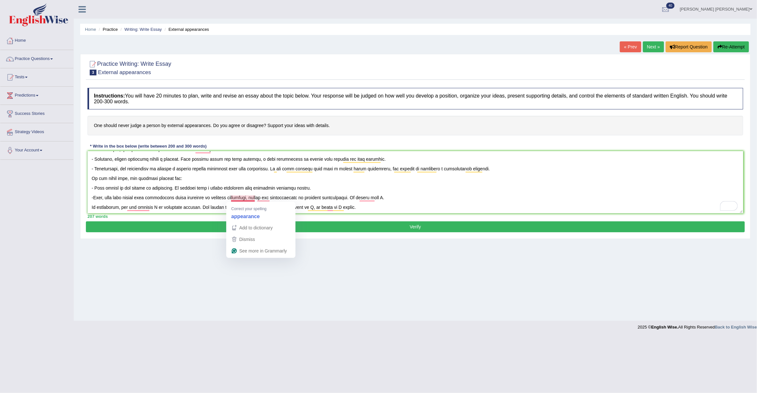
drag, startPoint x: 239, startPoint y: 199, endPoint x: 254, endPoint y: 200, distance: 15.7
click at [239, 199] on textarea "To enrich screen reader interactions, please activate Accessibility in Grammarl…" at bounding box center [416, 182] width 656 height 62
click at [265, 197] on textarea "To enrich screen reader interactions, please activate Accessibility in Grammarl…" at bounding box center [416, 182] width 656 height 62
click at [243, 196] on textarea "To enrich screen reader interactions, please activate Accessibility in Grammarl…" at bounding box center [416, 182] width 656 height 62
click at [271, 198] on textarea "To enrich screen reader interactions, please activate Accessibility in Grammarl…" at bounding box center [416, 182] width 656 height 62
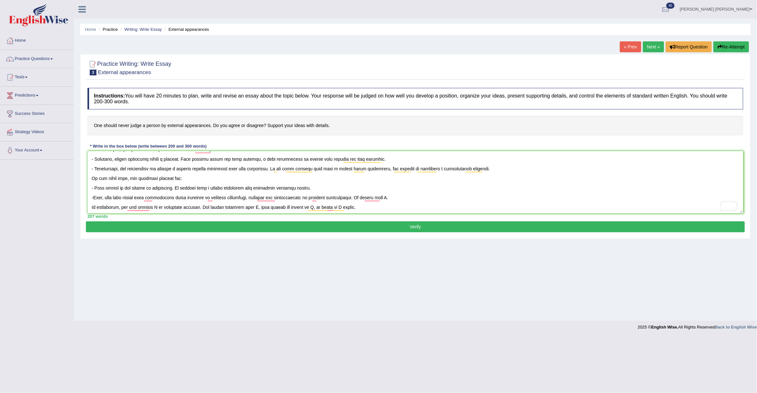
drag, startPoint x: 402, startPoint y: 199, endPoint x: 363, endPoint y: 198, distance: 39.1
click at [362, 199] on textarea "To enrich screen reader interactions, please activate Accessibility in Grammarl…" at bounding box center [416, 182] width 656 height 62
drag, startPoint x: 153, startPoint y: 209, endPoint x: 188, endPoint y: 201, distance: 35.8
click at [153, 209] on textarea "To enrich screen reader interactions, please activate Accessibility in Grammarl…" at bounding box center [416, 182] width 656 height 62
click at [136, 207] on textarea "To enrich screen reader interactions, please activate Accessibility in Grammarl…" at bounding box center [416, 182] width 656 height 62
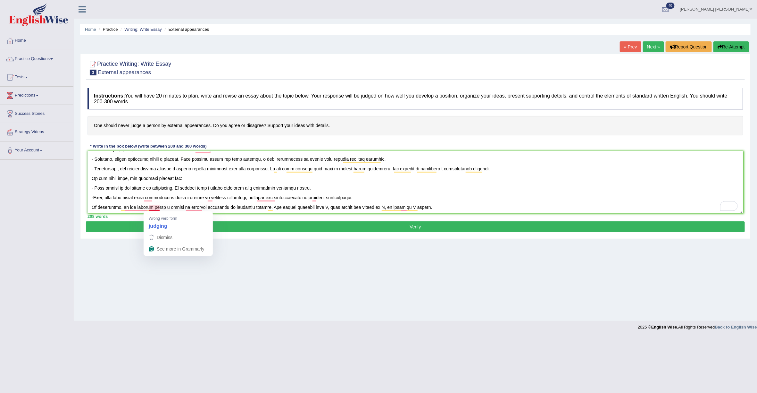
click at [160, 206] on textarea "To enrich screen reader interactions, please activate Accessibility in Grammarl…" at bounding box center [416, 182] width 656 height 62
click at [132, 207] on textarea "To enrich screen reader interactions, please activate Accessibility in Grammarl…" at bounding box center [416, 182] width 656 height 62
click at [139, 206] on textarea "To enrich screen reader interactions, please activate Accessibility in Grammarl…" at bounding box center [416, 182] width 656 height 62
click at [324, 207] on textarea "To enrich screen reader interactions, please activate Accessibility in Grammarl…" at bounding box center [416, 182] width 656 height 62
drag, startPoint x: 416, startPoint y: 209, endPoint x: 429, endPoint y: 199, distance: 16.3
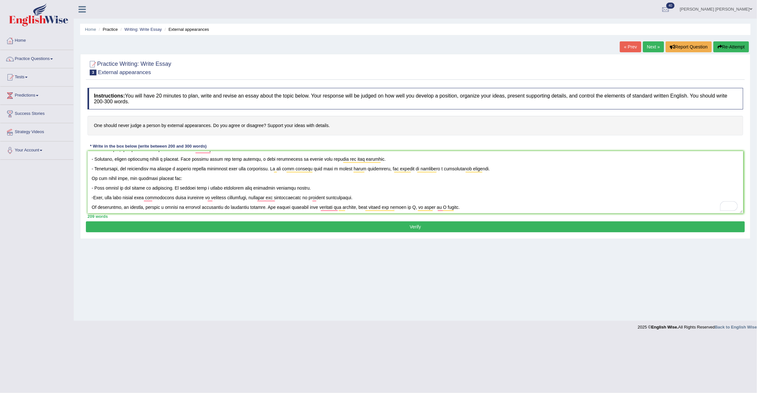
click at [417, 208] on textarea "To enrich screen reader interactions, please activate Accessibility in Grammarl…" at bounding box center [416, 182] width 656 height 62
drag, startPoint x: 455, startPoint y: 206, endPoint x: 462, endPoint y: 203, distance: 7.3
click at [455, 206] on textarea "To enrich screen reader interactions, please activate Accessibility in Grammarl…" at bounding box center [416, 182] width 656 height 62
drag, startPoint x: 340, startPoint y: 206, endPoint x: 317, endPoint y: 207, distance: 22.8
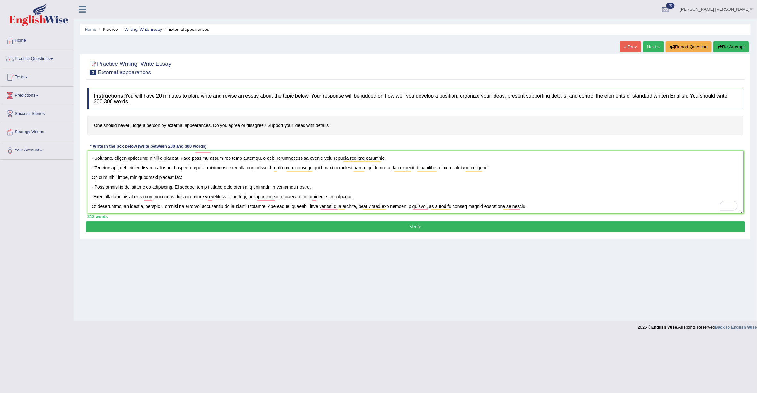
click at [314, 207] on textarea "To enrich screen reader interactions, please activate Accessibility in Grammarl…" at bounding box center [416, 182] width 656 height 62
click at [337, 207] on textarea "To enrich screen reader interactions, please activate Accessibility in Grammarl…" at bounding box center [416, 182] width 656 height 62
drag, startPoint x: 339, startPoint y: 206, endPoint x: 321, endPoint y: 206, distance: 18.0
click at [321, 206] on textarea "To enrich screen reader interactions, please activate Accessibility in Grammarl…" at bounding box center [416, 182] width 656 height 62
click at [442, 206] on textarea "To enrich screen reader interactions, please activate Accessibility in Grammarl…" at bounding box center [416, 182] width 656 height 62
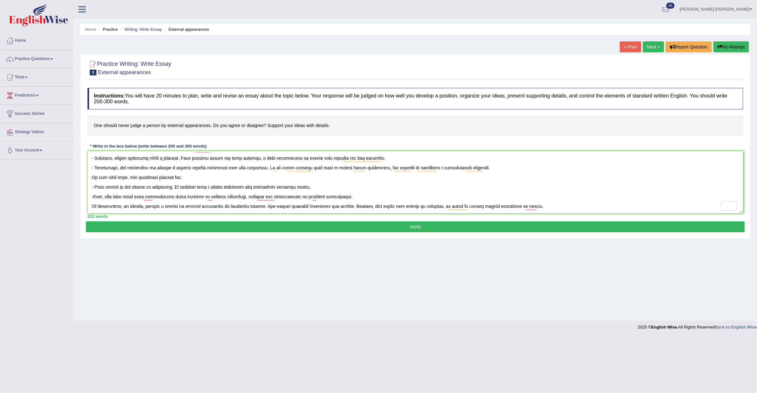
drag, startPoint x: 558, startPoint y: 208, endPoint x: 445, endPoint y: 206, distance: 112.6
click at [445, 206] on textarea "To enrich screen reader interactions, please activate Accessibility in Grammarl…" at bounding box center [416, 182] width 656 height 62
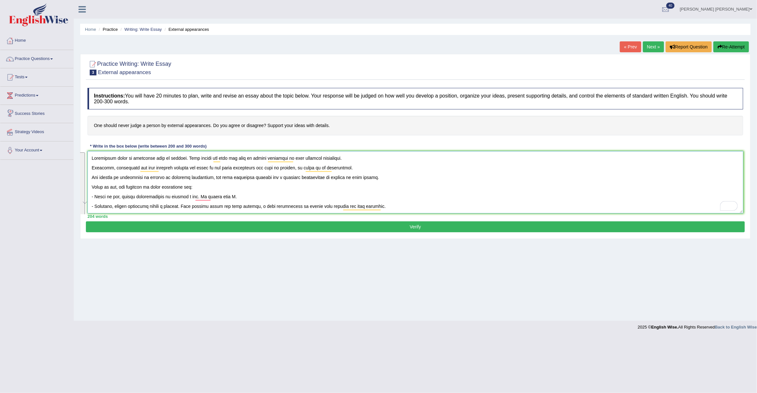
drag, startPoint x: 464, startPoint y: 211, endPoint x: 36, endPoint y: 107, distance: 440.9
click at [36, 107] on div "Toggle navigation Home Practice Questions Speaking Practice Read Aloud Repeat S…" at bounding box center [378, 166] width 757 height 333
click at [212, 201] on textarea "To enrich screen reader interactions, please activate Accessibility in Grammarl…" at bounding box center [416, 182] width 656 height 62
drag, startPoint x: 240, startPoint y: 198, endPoint x: 191, endPoint y: 195, distance: 48.8
click at [191, 195] on textarea "To enrich screen reader interactions, please activate Accessibility in Grammarl…" at bounding box center [416, 182] width 656 height 62
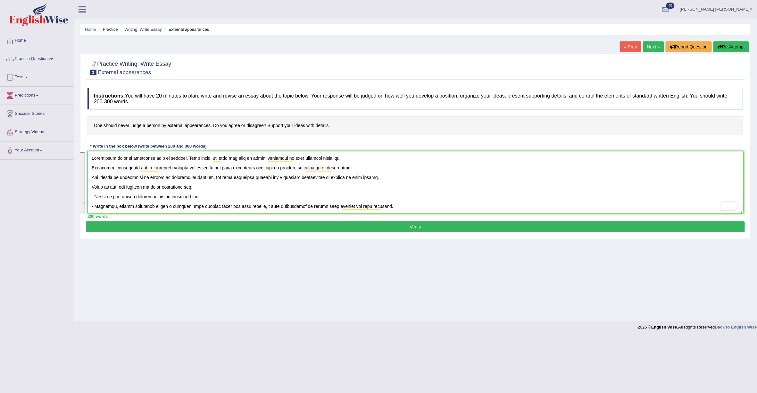
drag, startPoint x: 475, startPoint y: 205, endPoint x: 95, endPoint y: 91, distance: 397.4
click at [95, 91] on div "Instructions: You will have 20 minutes to plan, write and revise an essay about…" at bounding box center [415, 153] width 659 height 137
type textarea "Appearance plays an important role in society. Some people say that you will be…"
click at [443, 231] on button "Verify" at bounding box center [415, 226] width 659 height 11
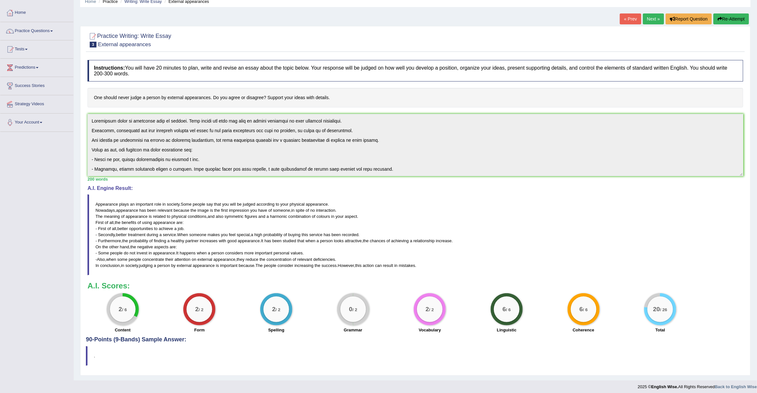
scroll to position [34, 0]
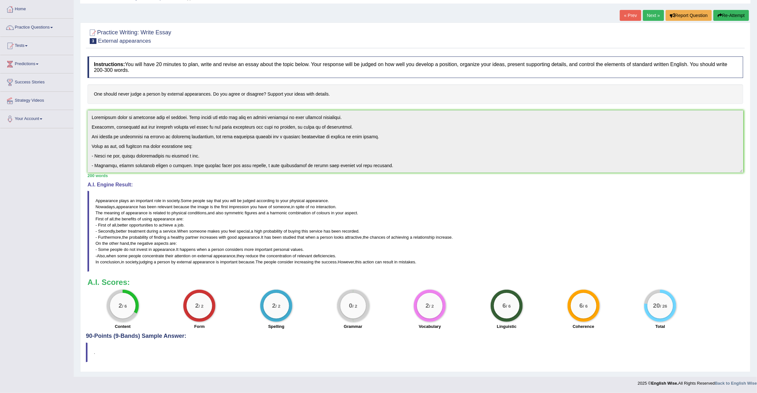
click at [453, 200] on blockquote "Appearance plays an important role in society . Some people say that you will b…" at bounding box center [416, 231] width 656 height 81
